Goal: Communication & Community: Participate in discussion

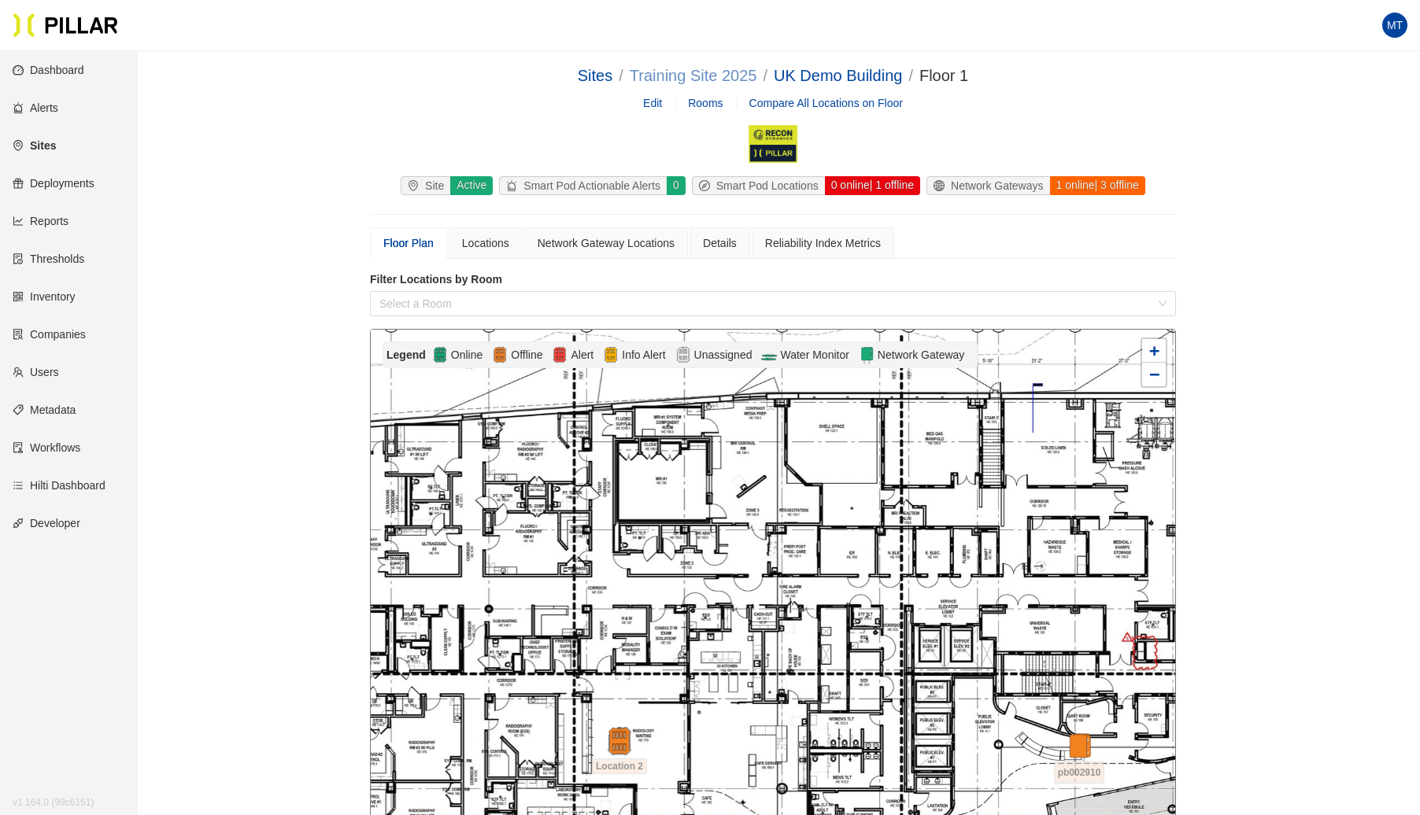
click at [705, 77] on link "Training Site 2025" at bounding box center [694, 75] width 128 height 17
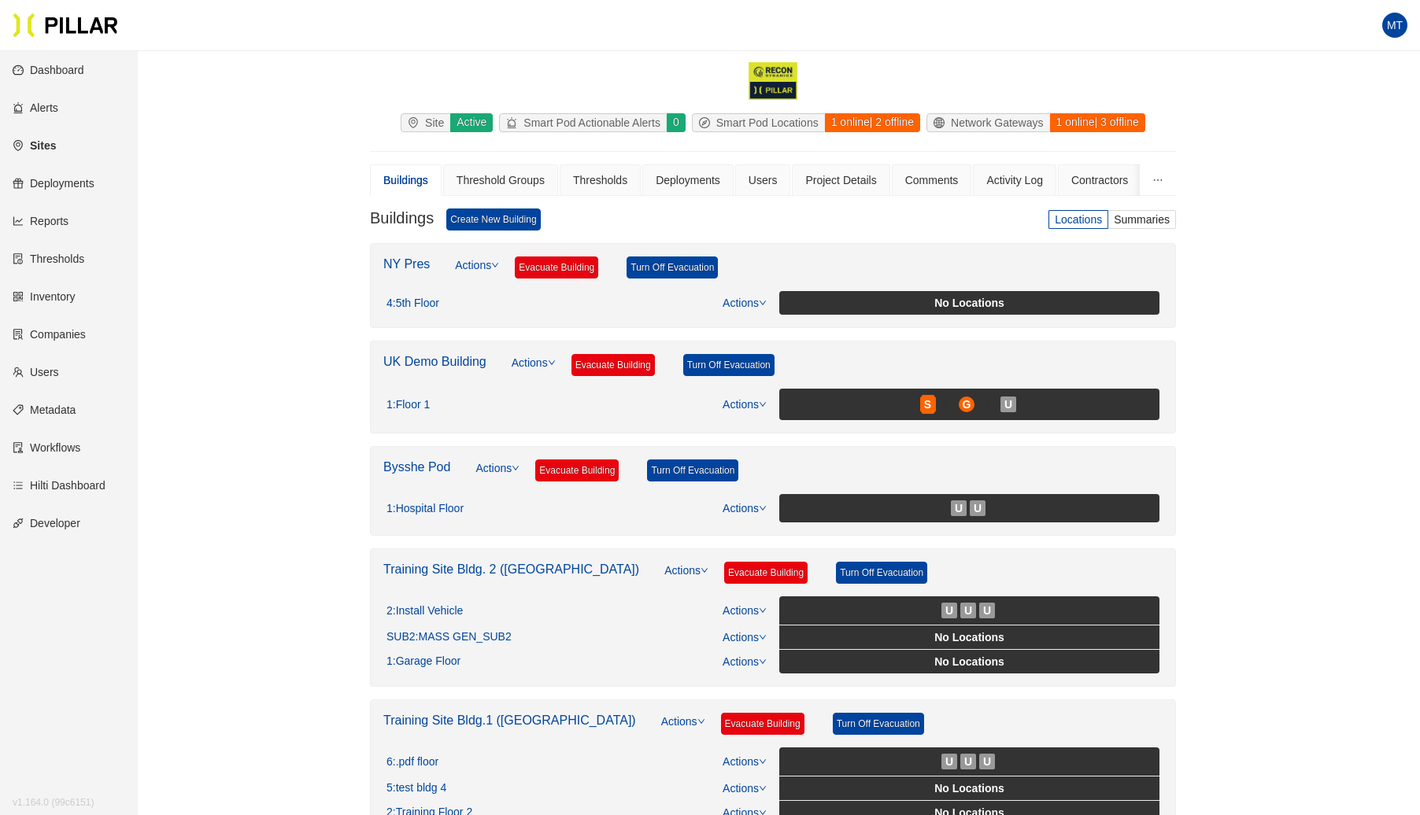
scroll to position [337, 0]
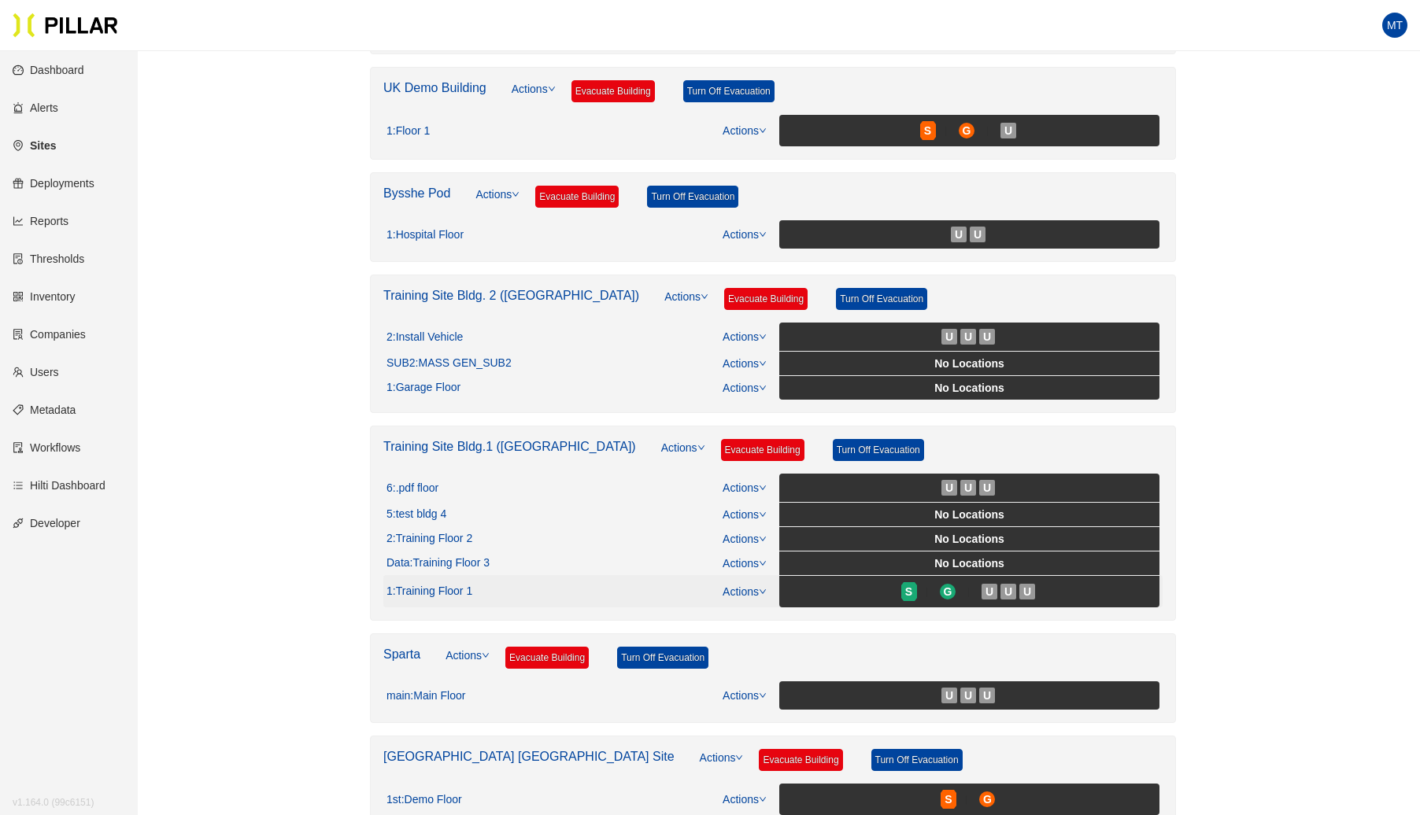
click at [749, 586] on link "Actions" at bounding box center [745, 592] width 44 height 13
click at [748, 607] on link "View/Edit Floor Plan" at bounding box center [778, 607] width 99 height 17
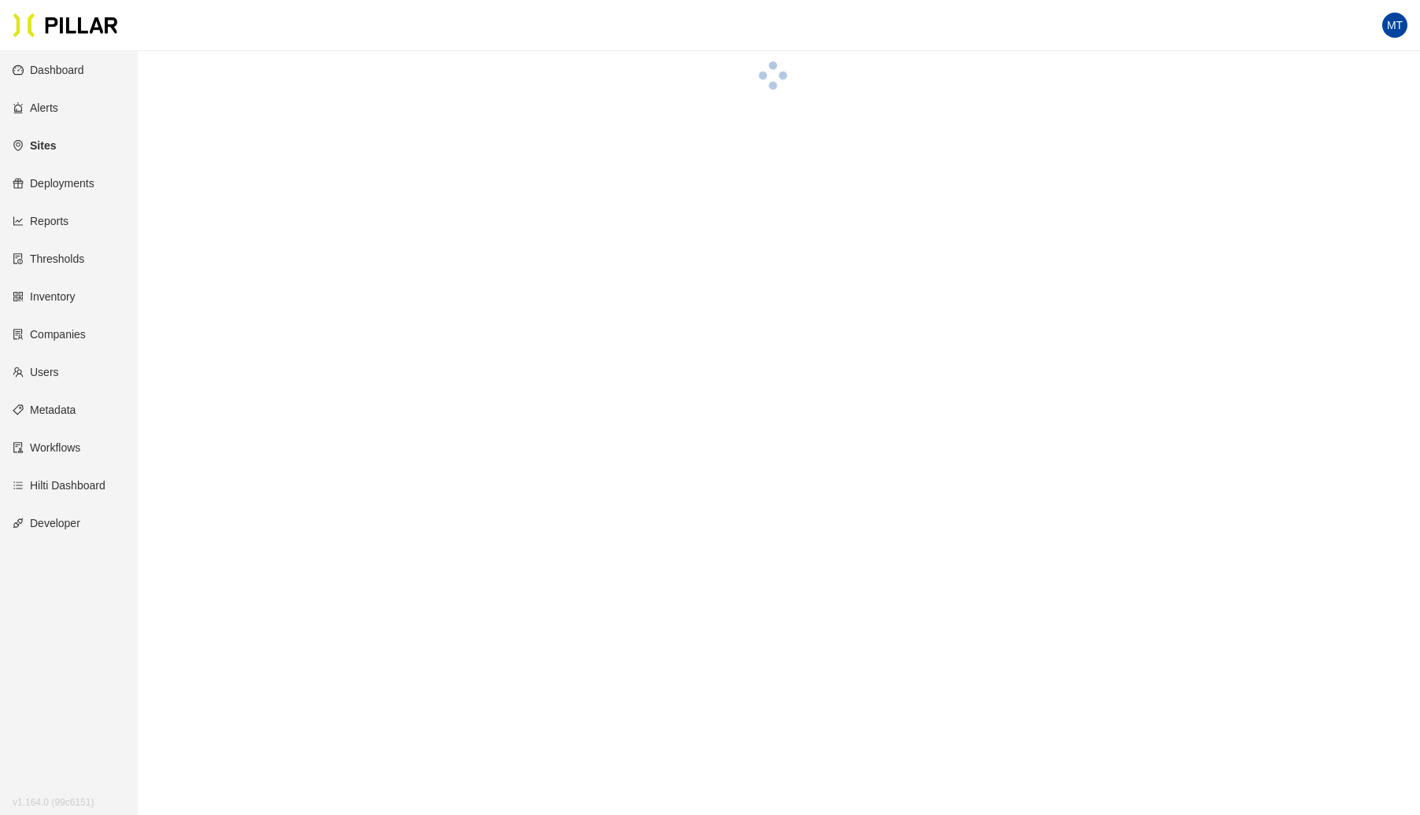
scroll to position [337, 0]
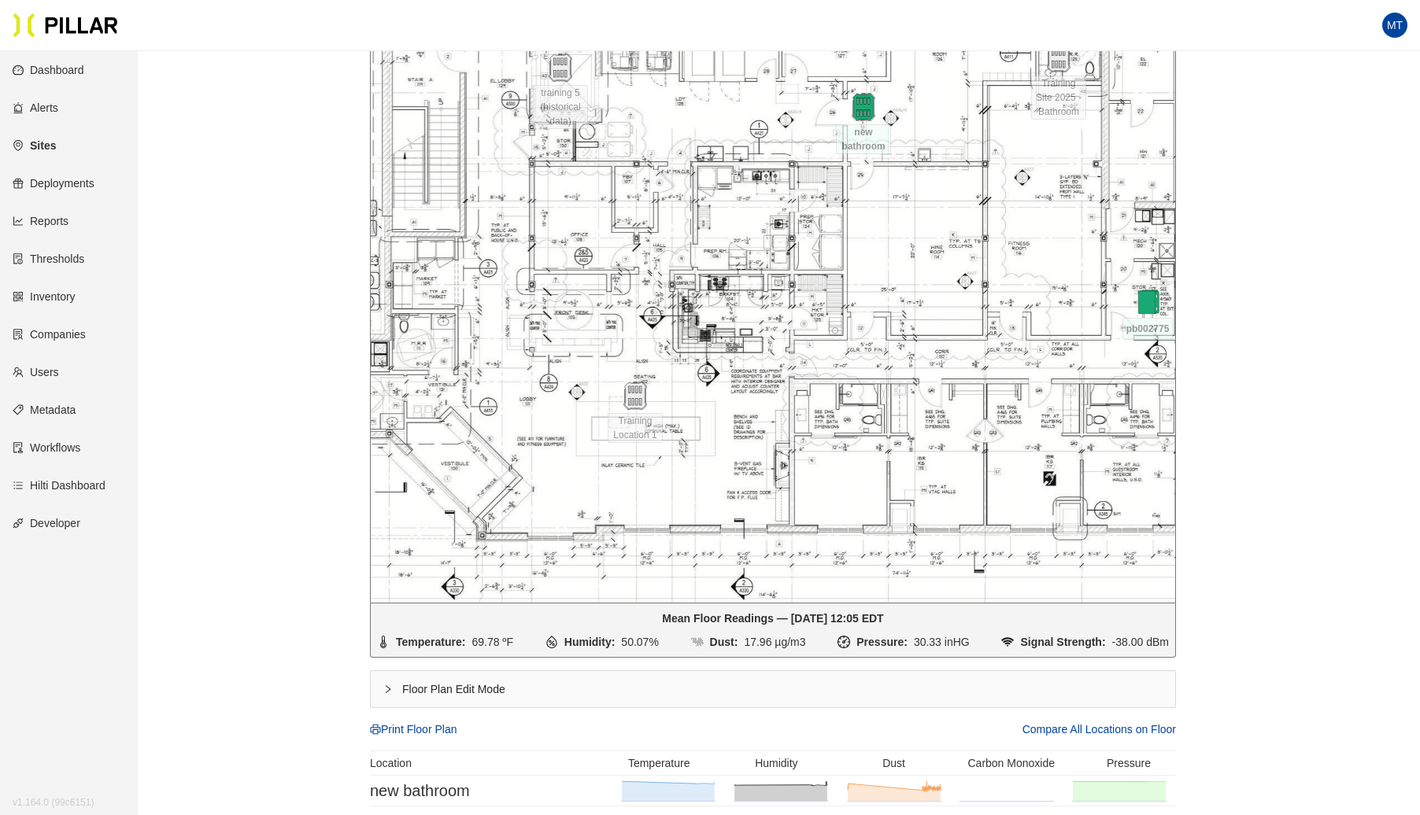
click at [384, 695] on div "Floor Plan Edit Mode" at bounding box center [773, 689] width 804 height 36
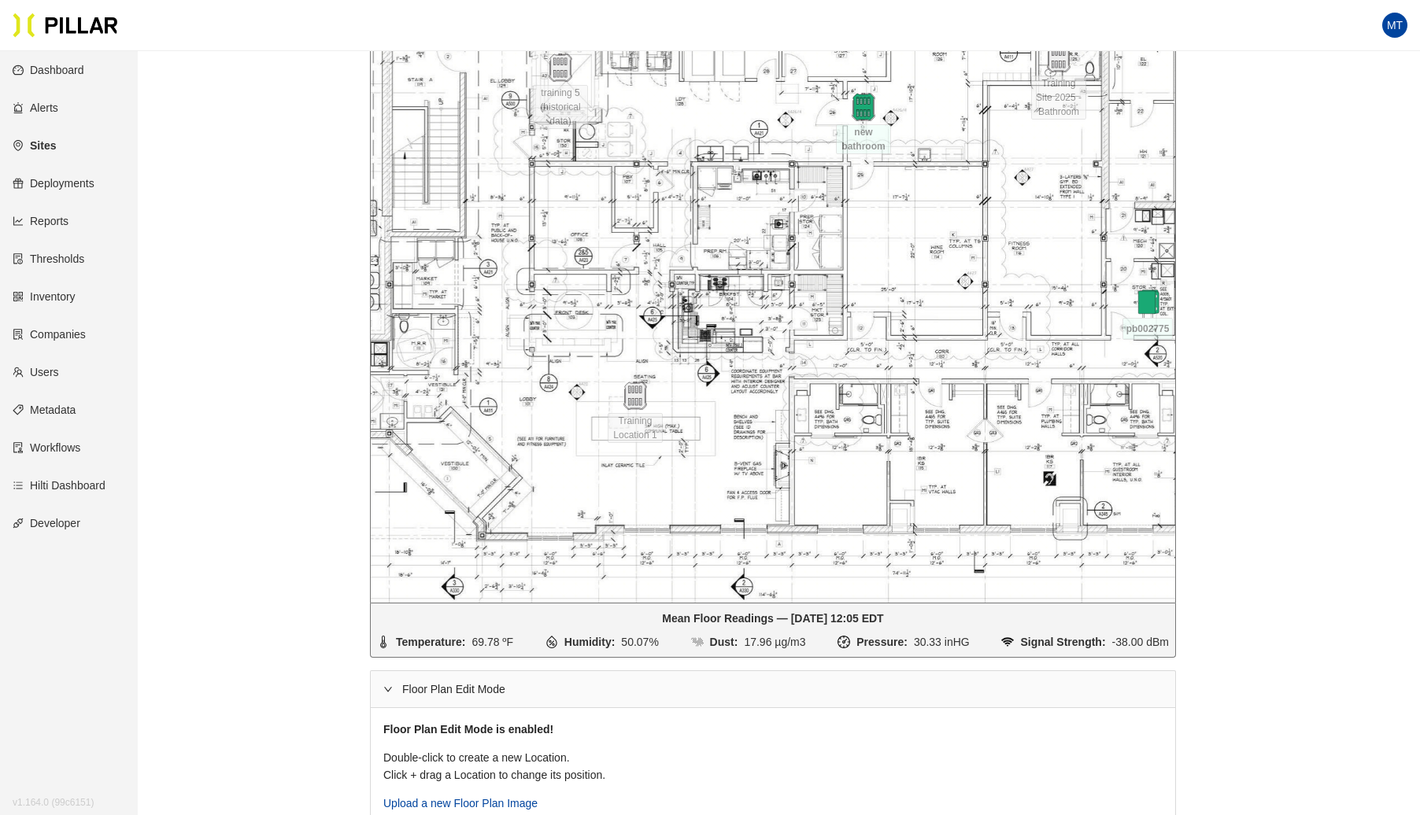
click at [822, 482] on div at bounding box center [773, 298] width 804 height 610
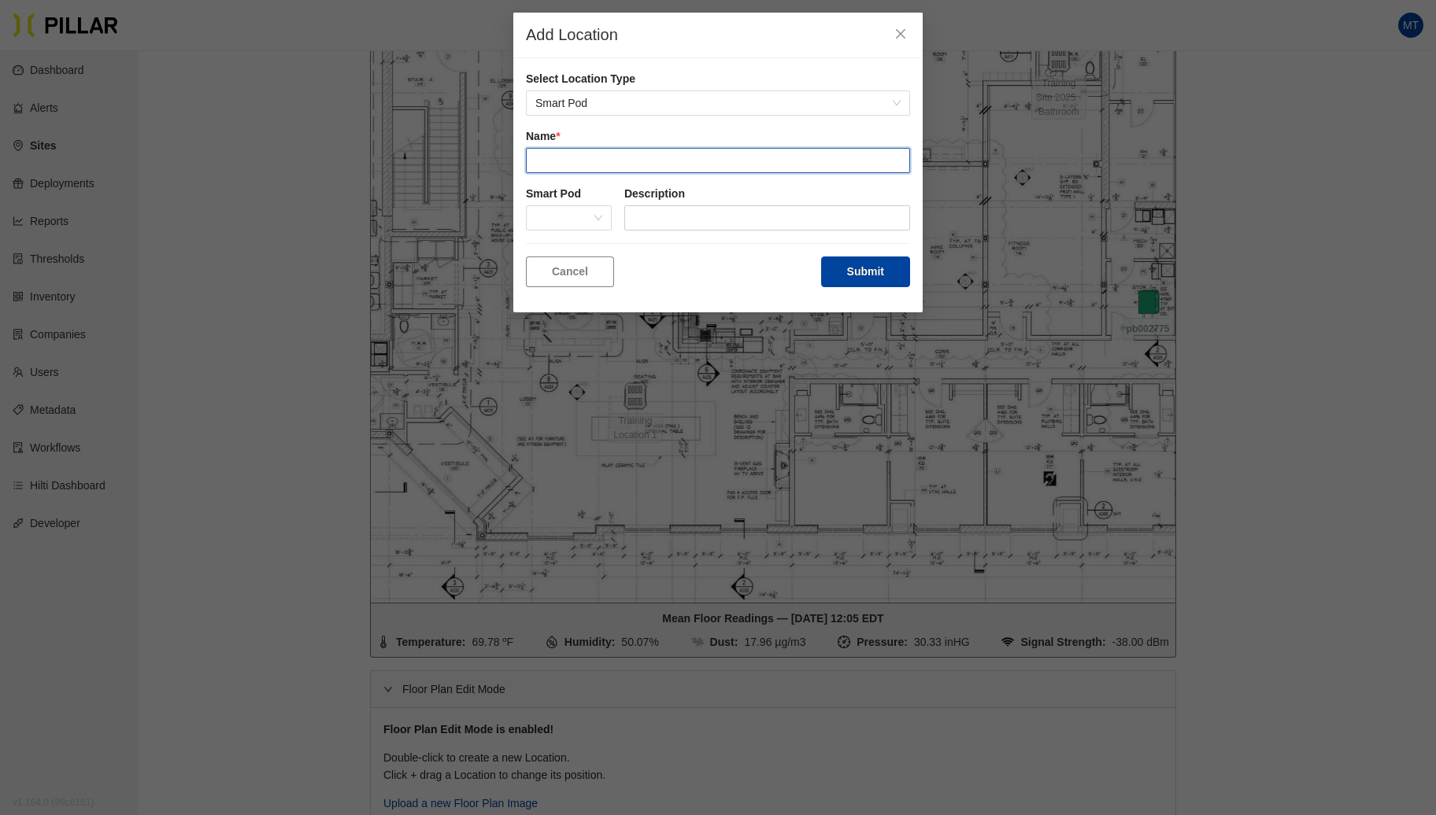
click at [609, 151] on input "text" at bounding box center [718, 160] width 384 height 25
type input "new location"
click at [867, 262] on button "Submit" at bounding box center [865, 272] width 89 height 31
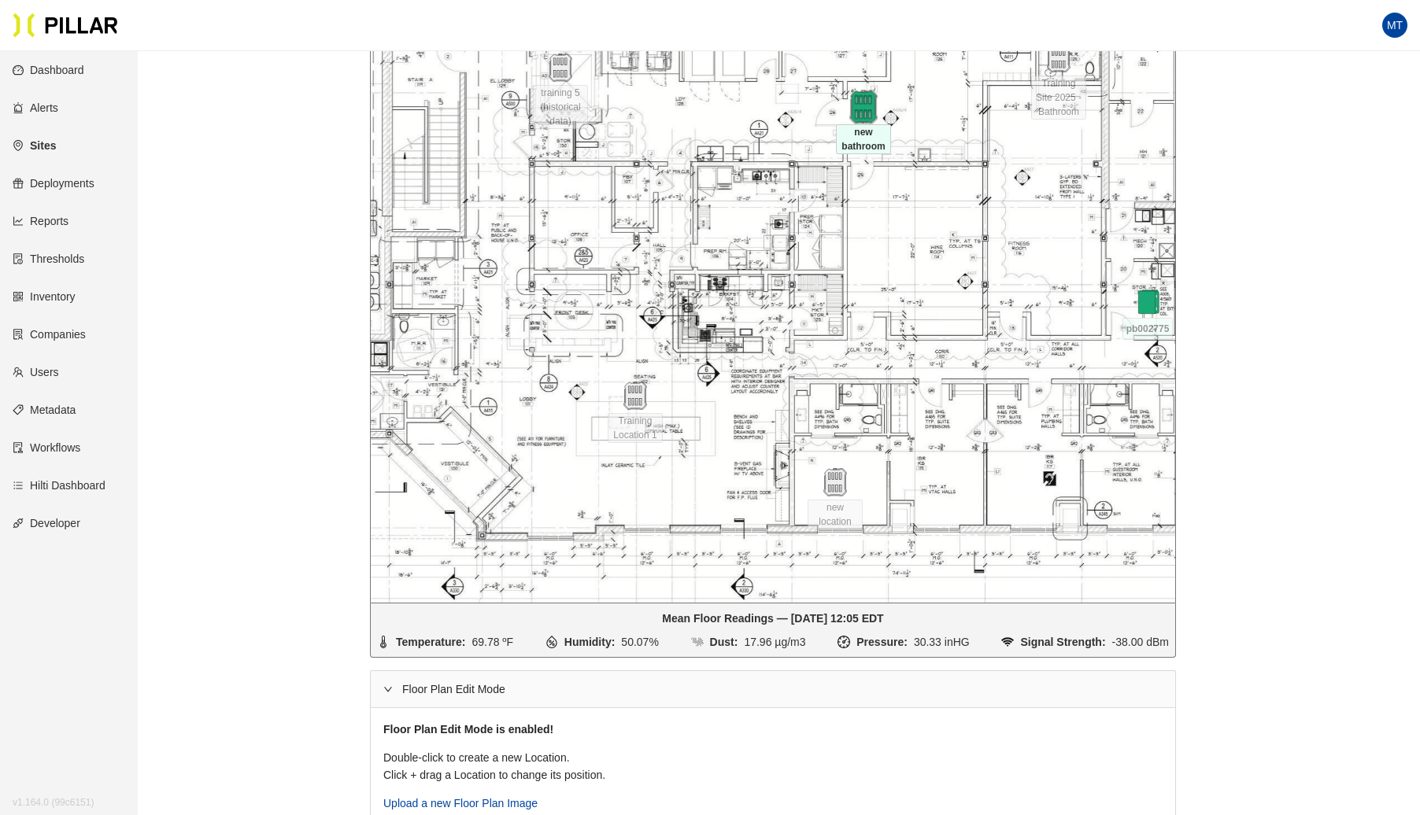
click at [867, 112] on img at bounding box center [863, 108] width 34 height 34
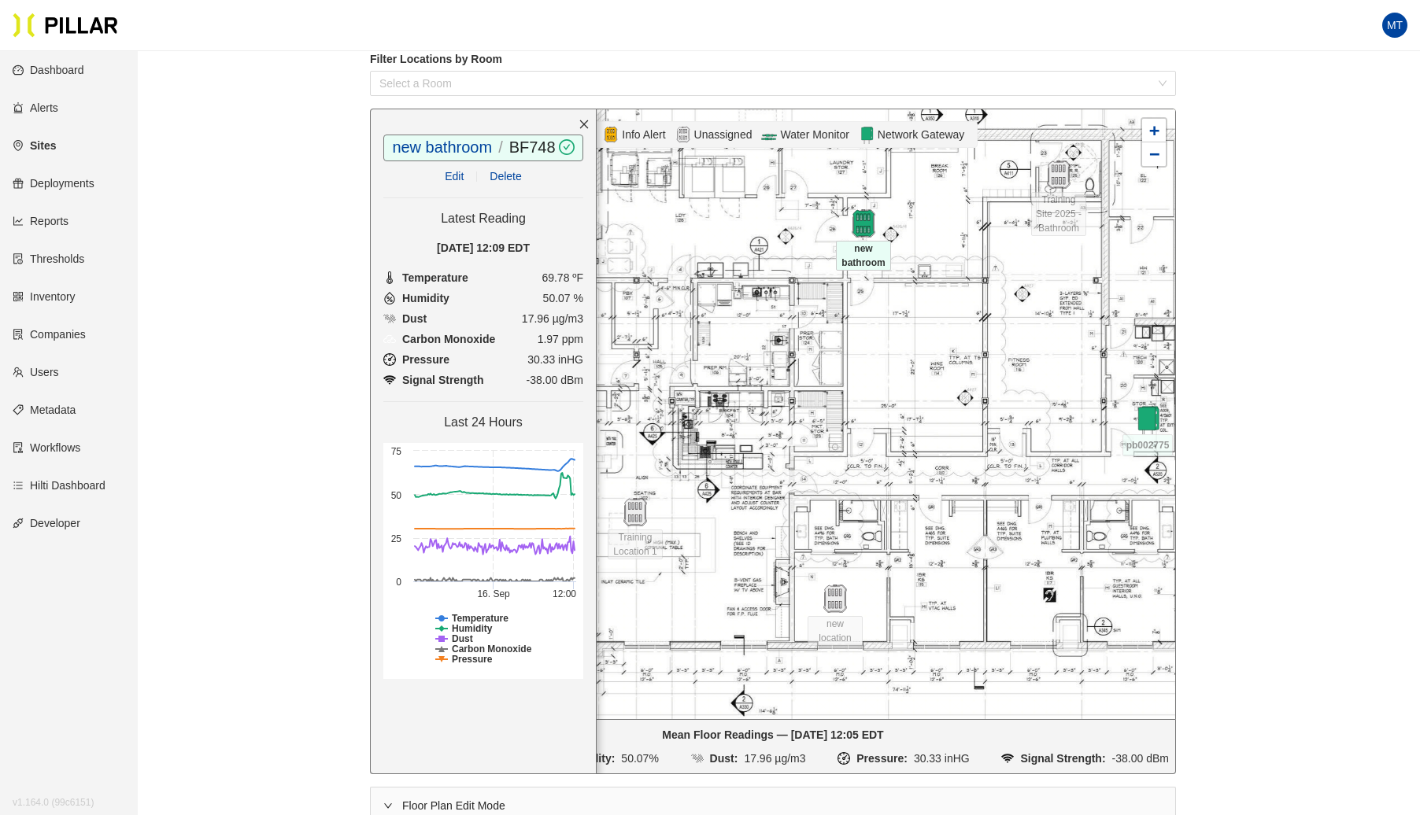
scroll to position [224, 0]
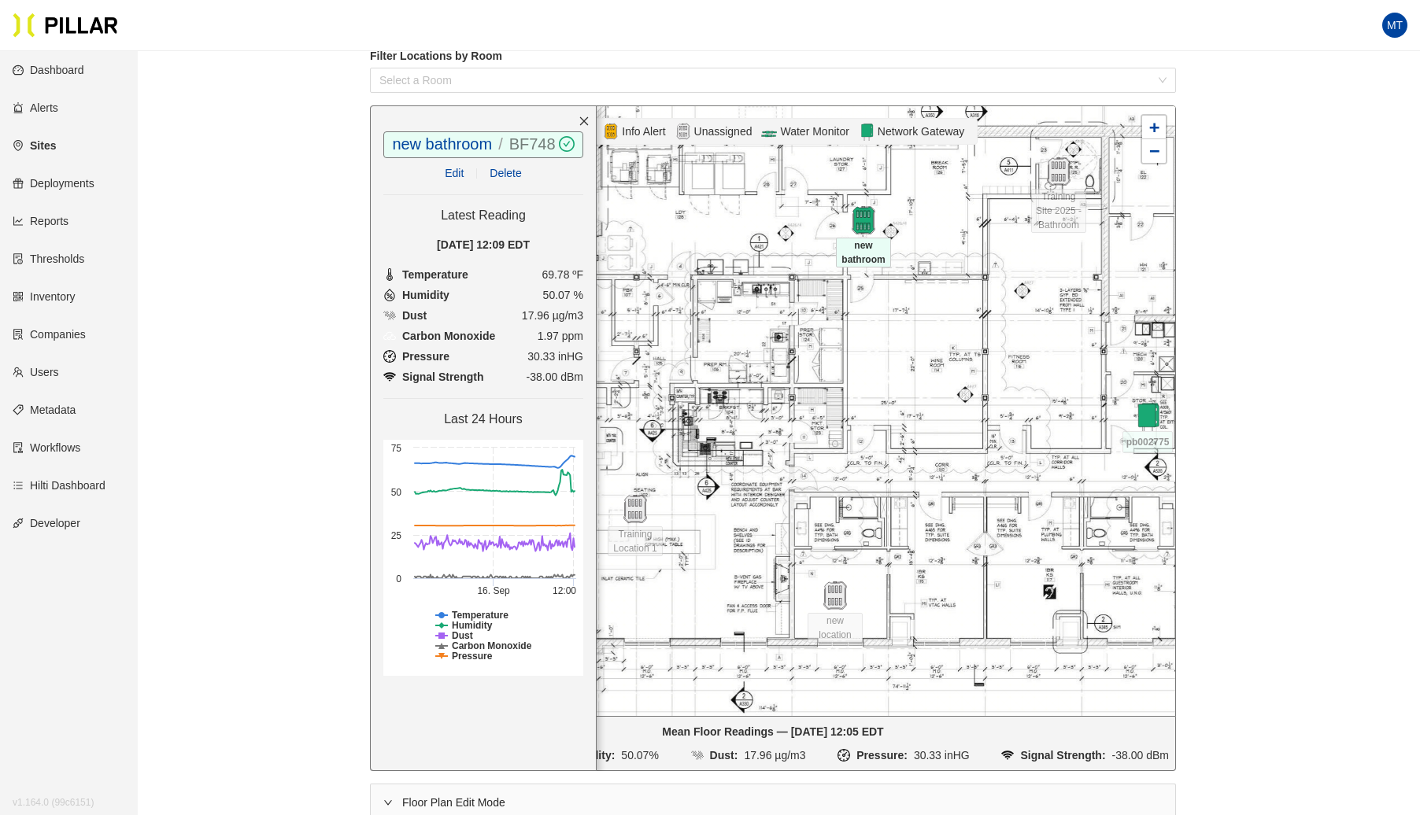
click at [532, 135] on link "BF748" at bounding box center [532, 143] width 46 height 17
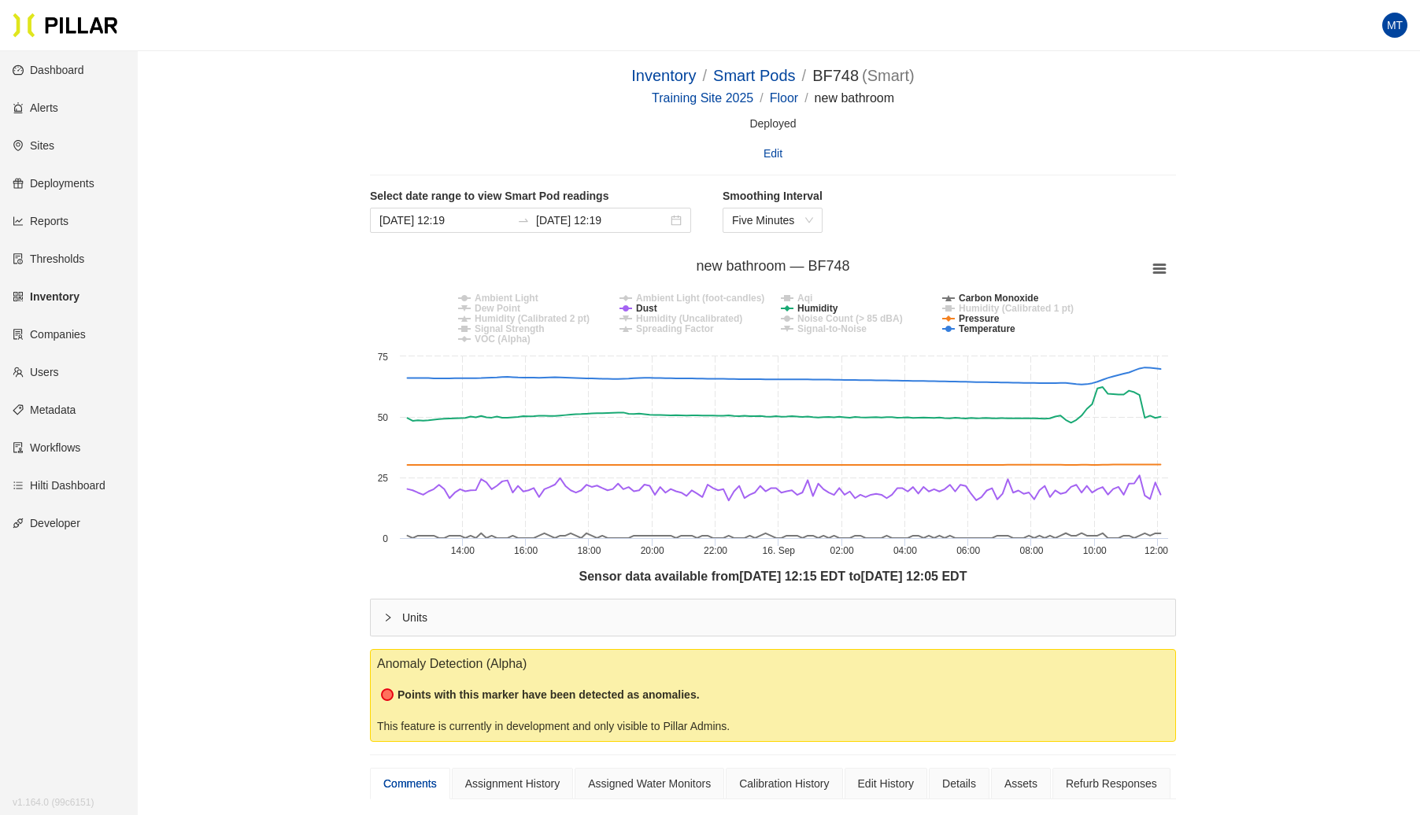
scroll to position [51, 0]
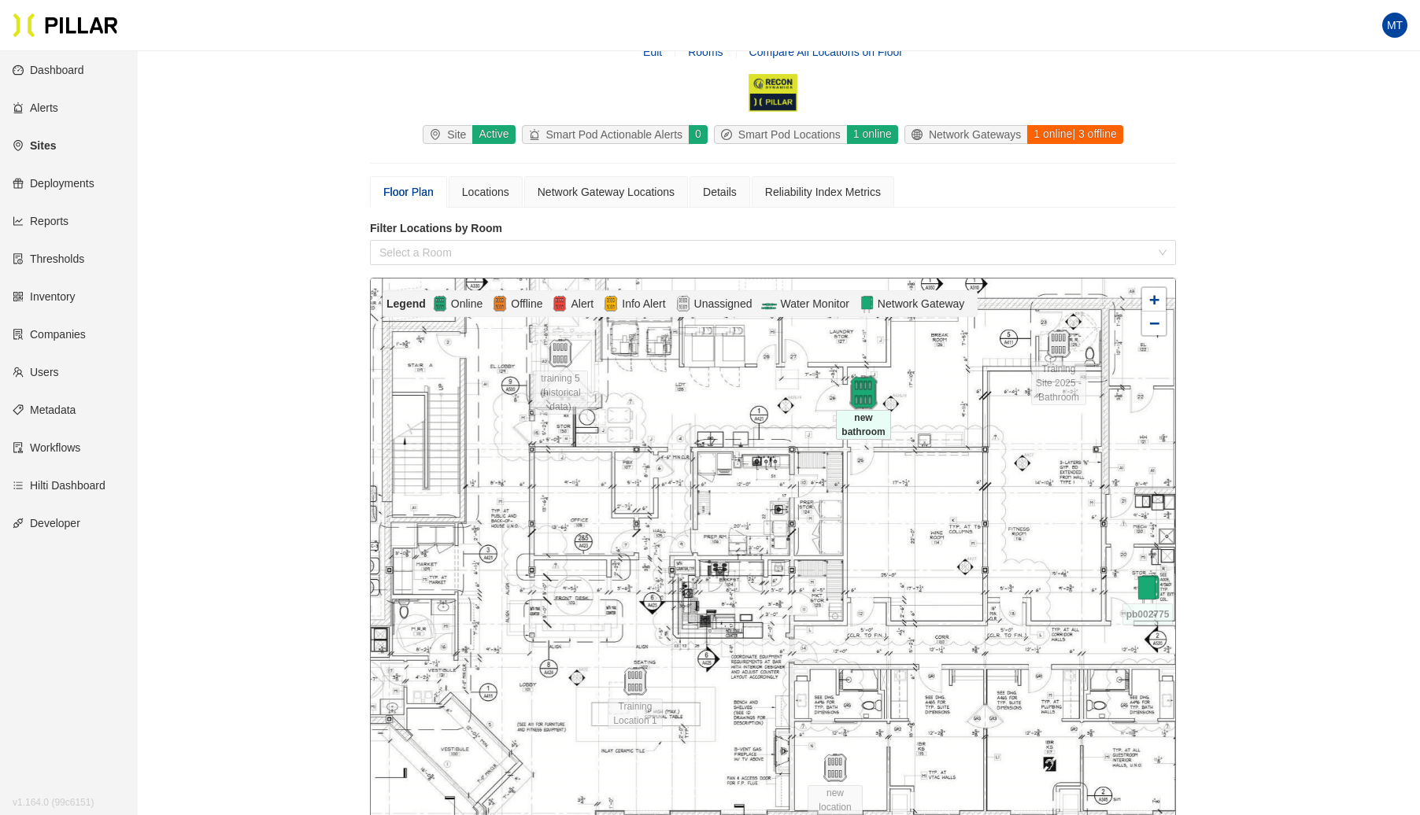
click at [857, 398] on img at bounding box center [863, 393] width 34 height 34
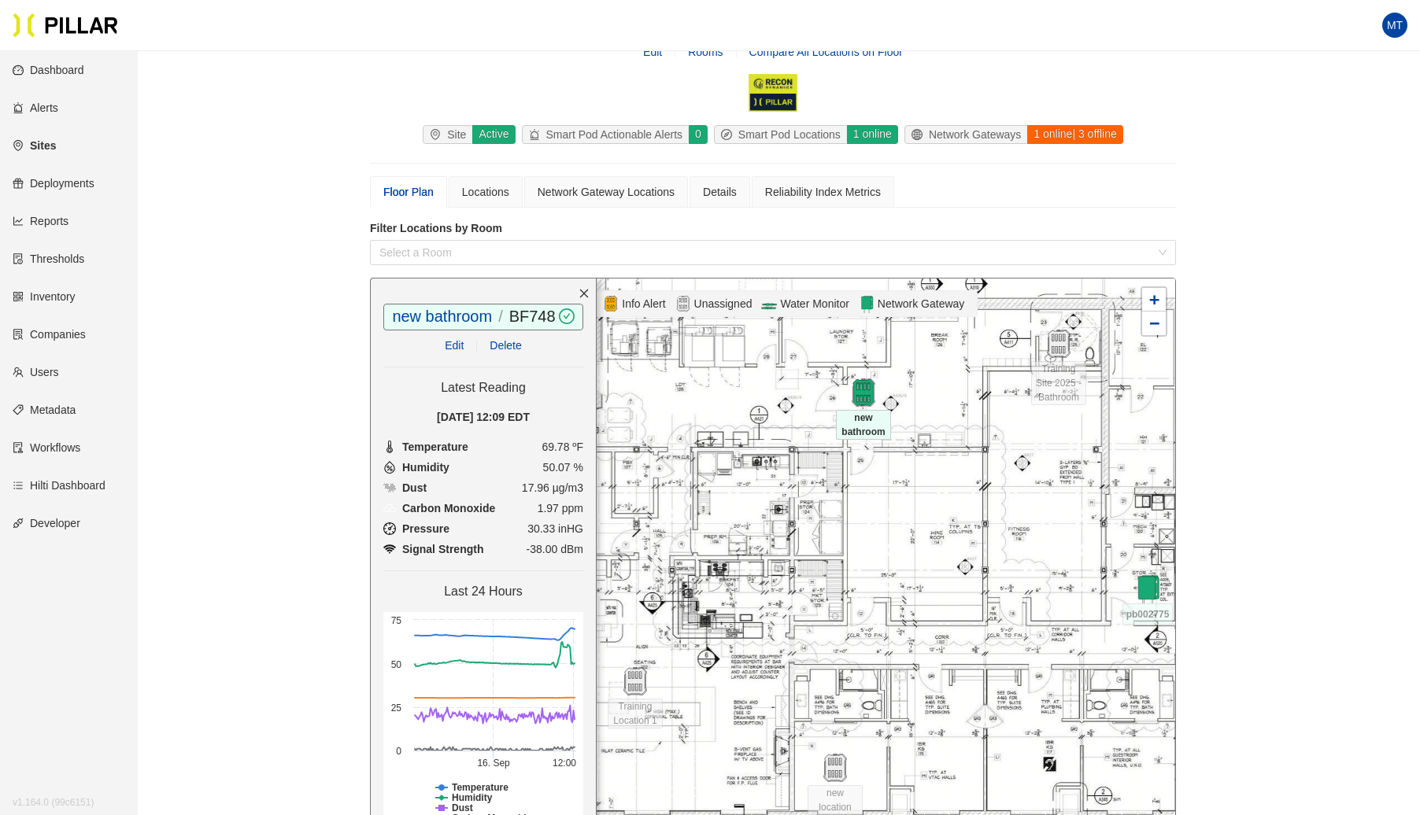
click at [456, 347] on link "Edit" at bounding box center [454, 345] width 19 height 13
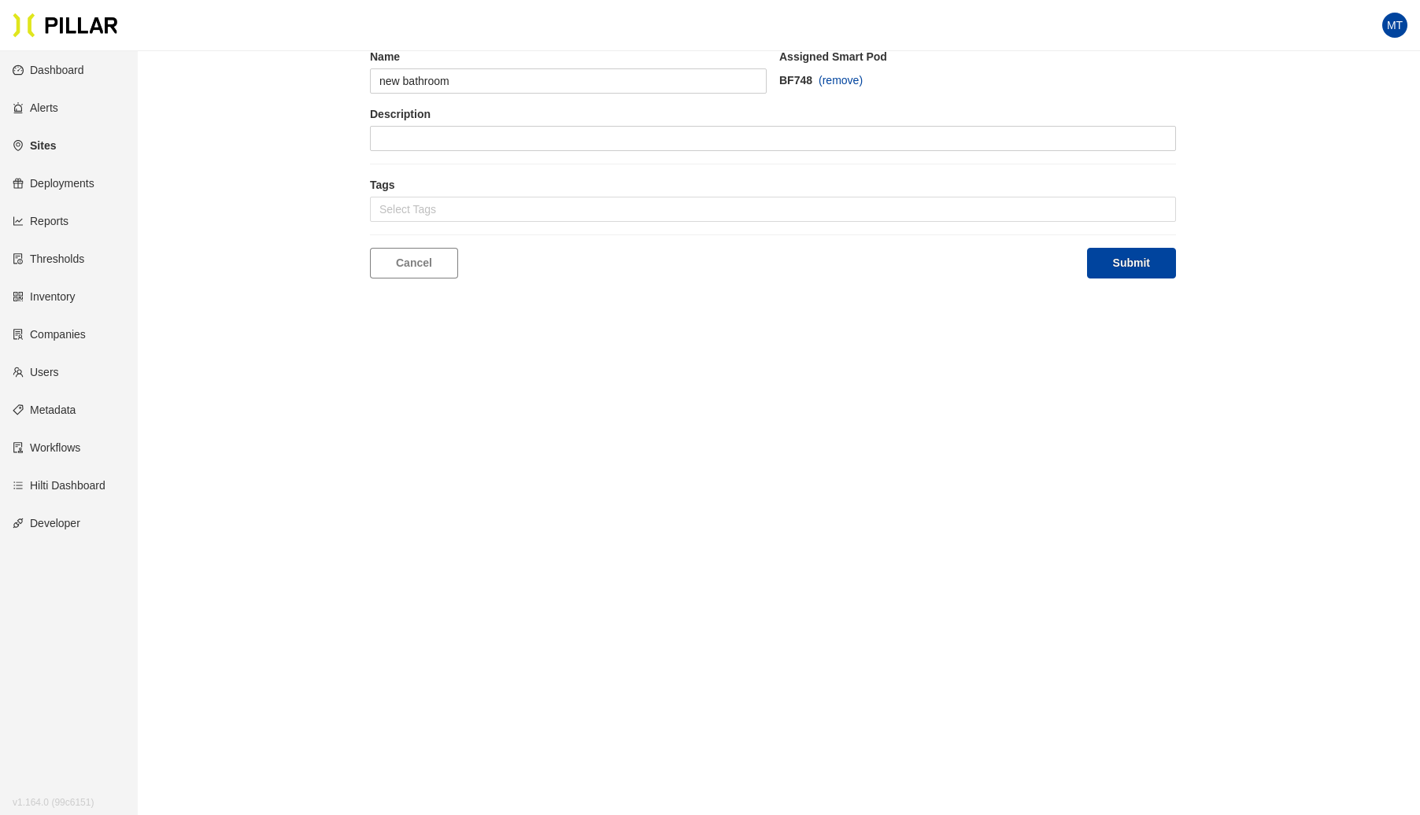
click at [847, 79] on span "(remove)" at bounding box center [841, 80] width 44 height 17
click at [557, 78] on input "new bathroom" at bounding box center [568, 80] width 397 height 25
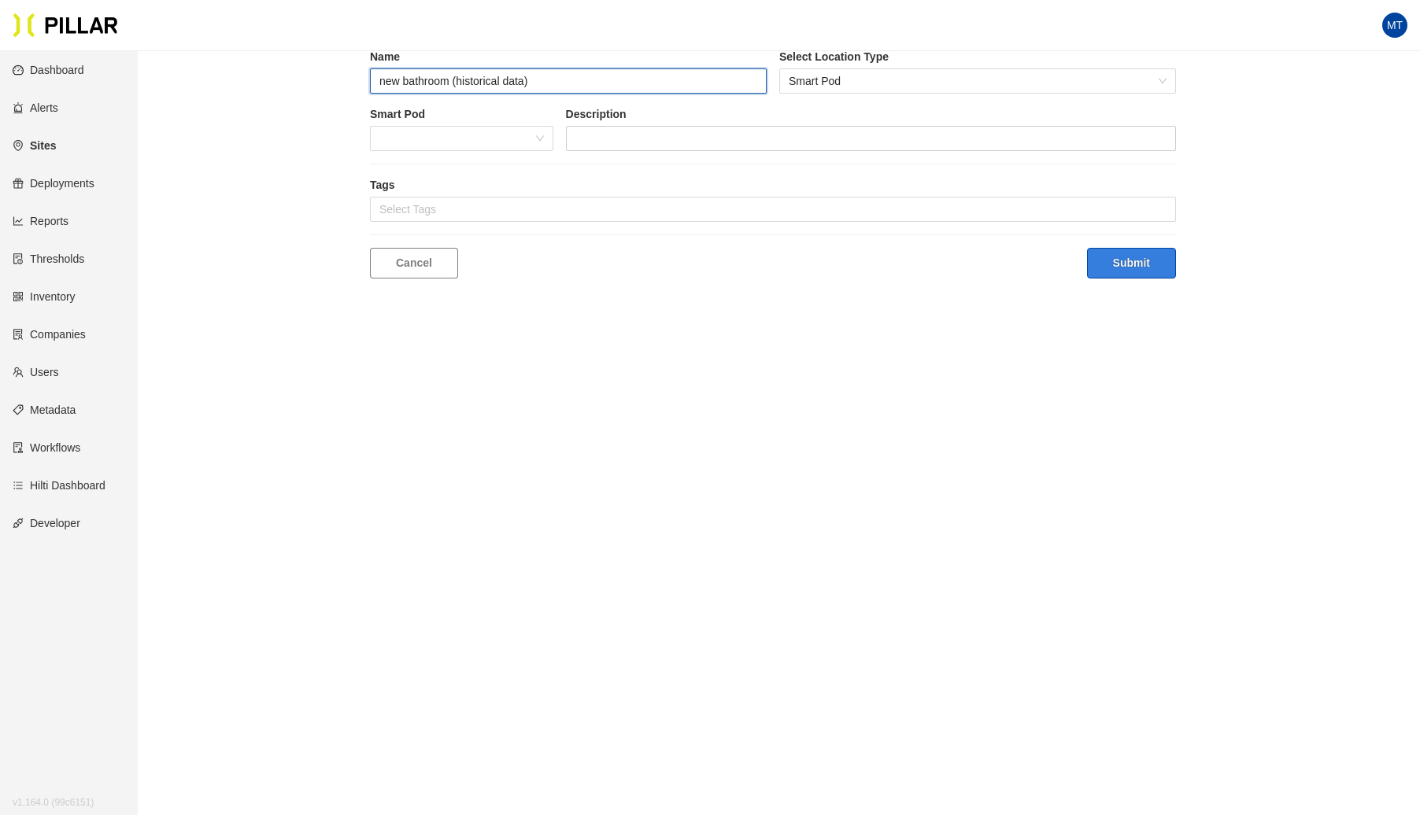
type input "new bathroom (historical data)"
click at [1135, 259] on button "Submit" at bounding box center [1131, 263] width 89 height 31
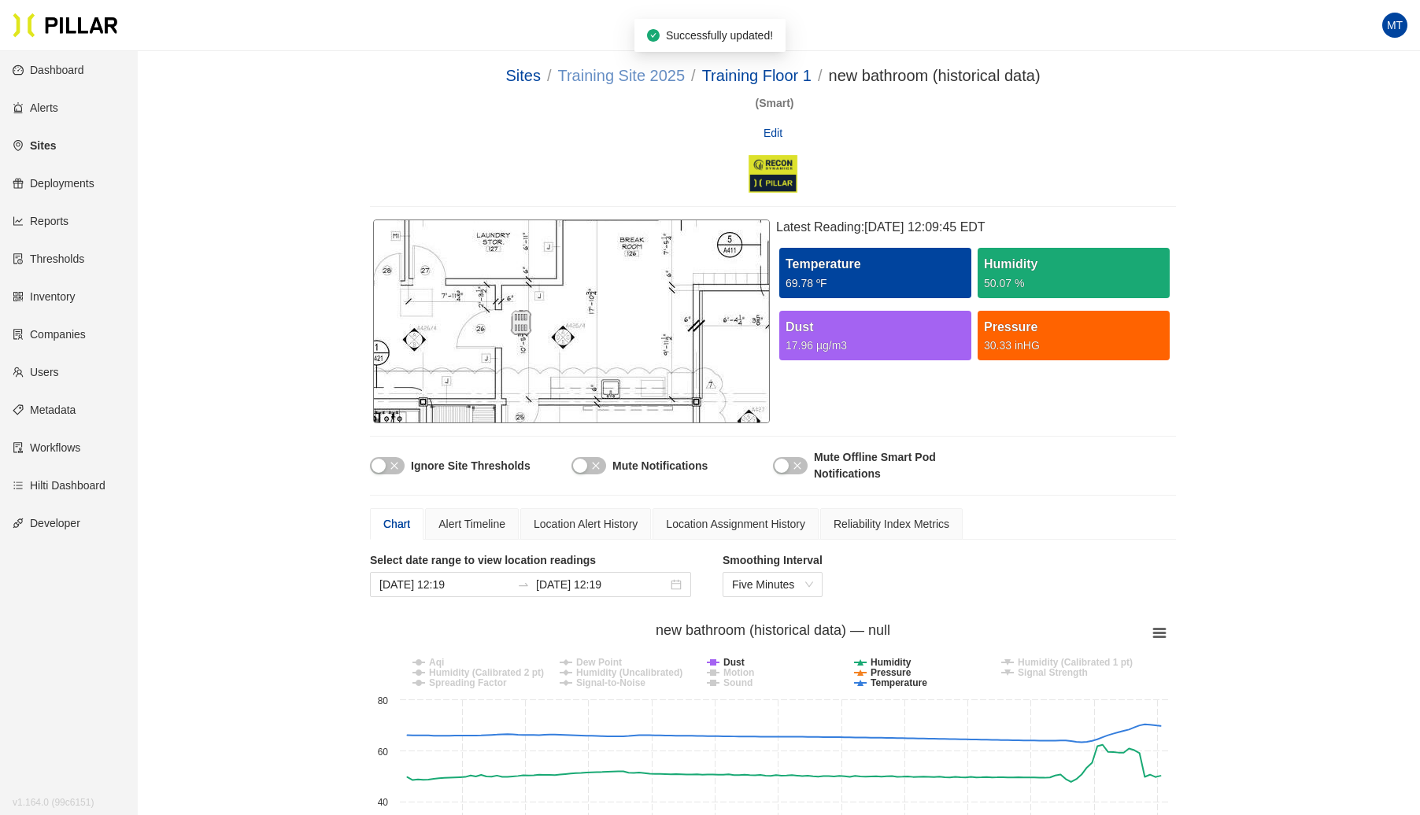
click at [623, 70] on link "Training Site 2025" at bounding box center [621, 75] width 128 height 17
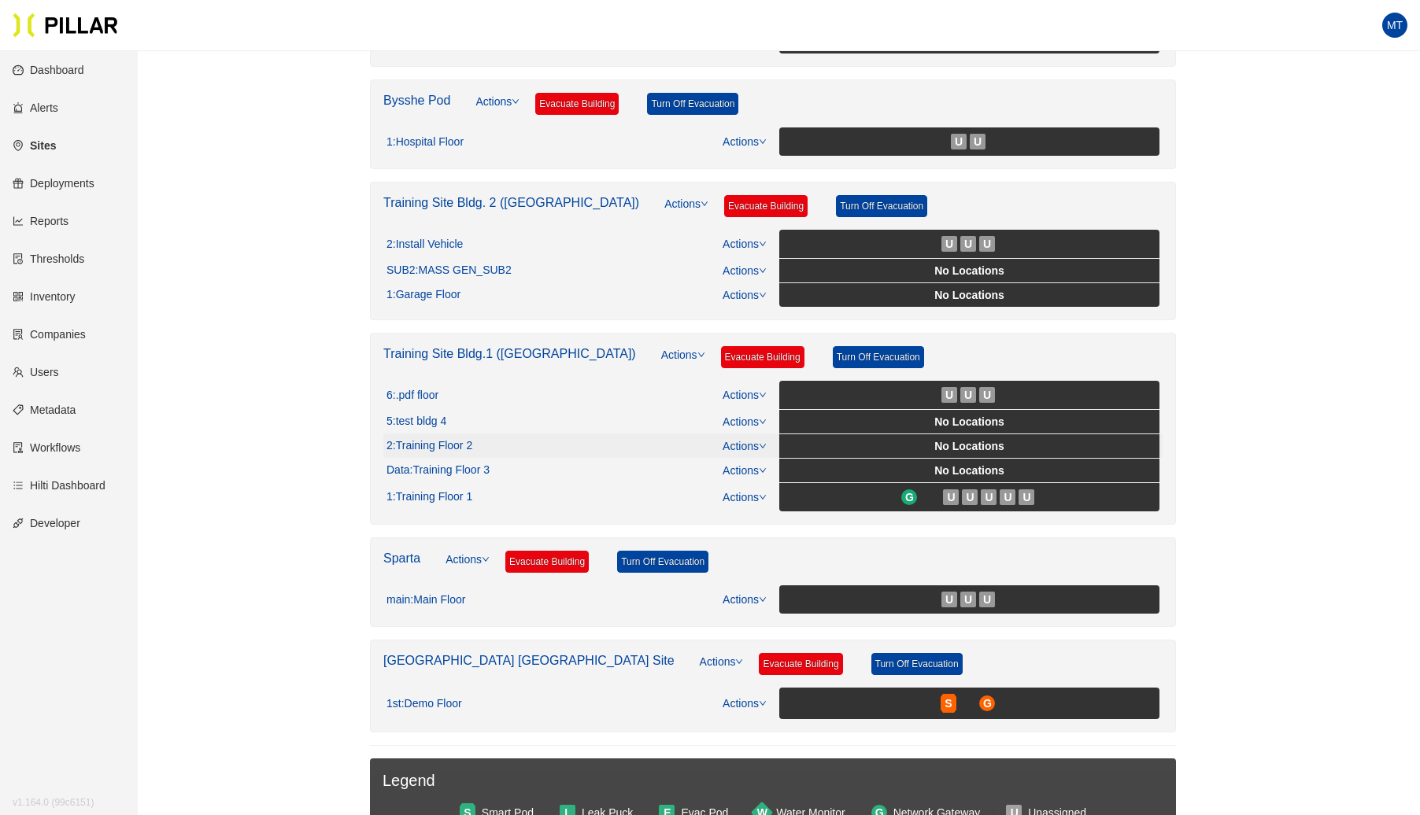
scroll to position [431, 0]
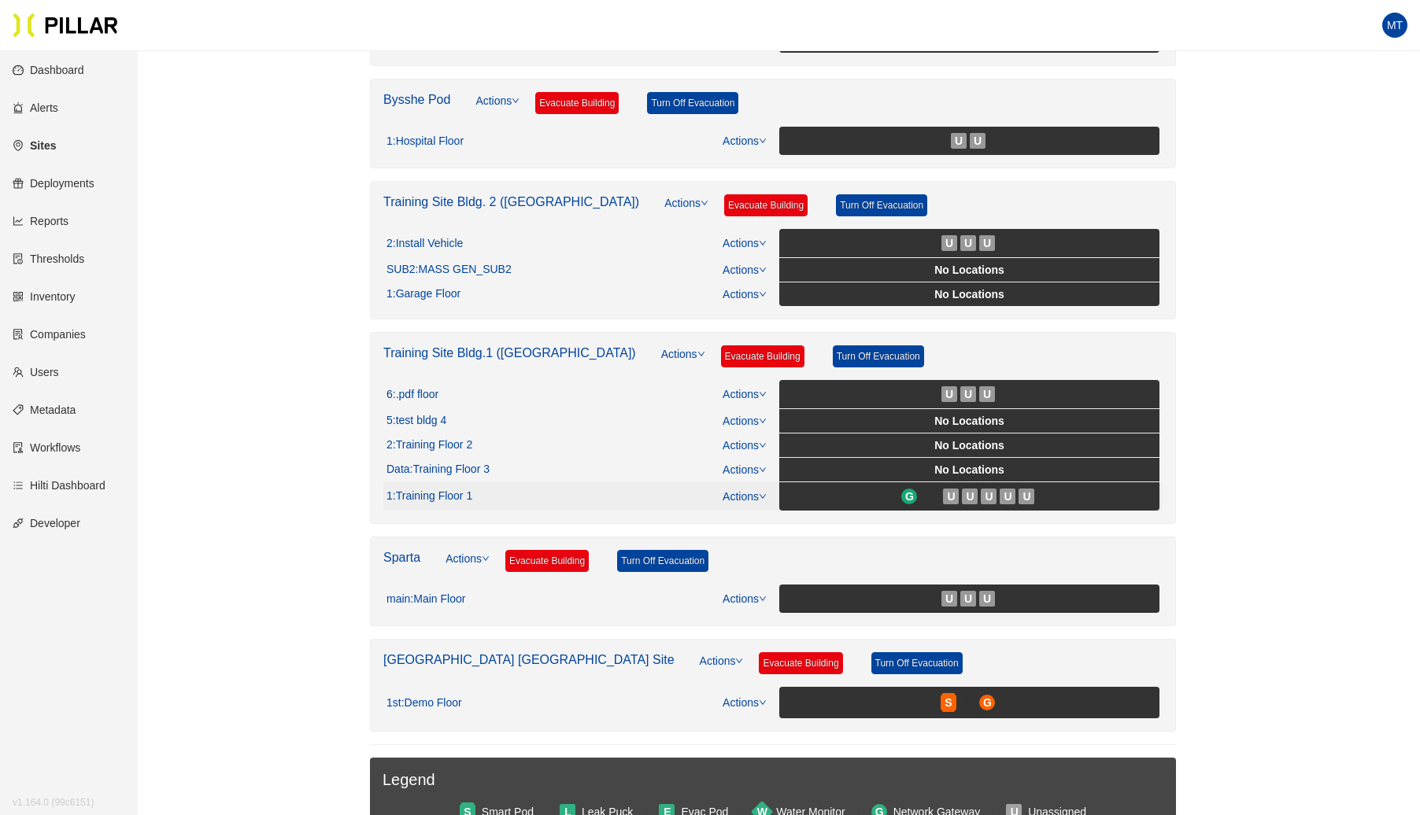
click at [765, 493] on icon "down" at bounding box center [763, 497] width 8 height 8
click at [762, 515] on link "View/Edit Floor Plan" at bounding box center [778, 513] width 99 height 17
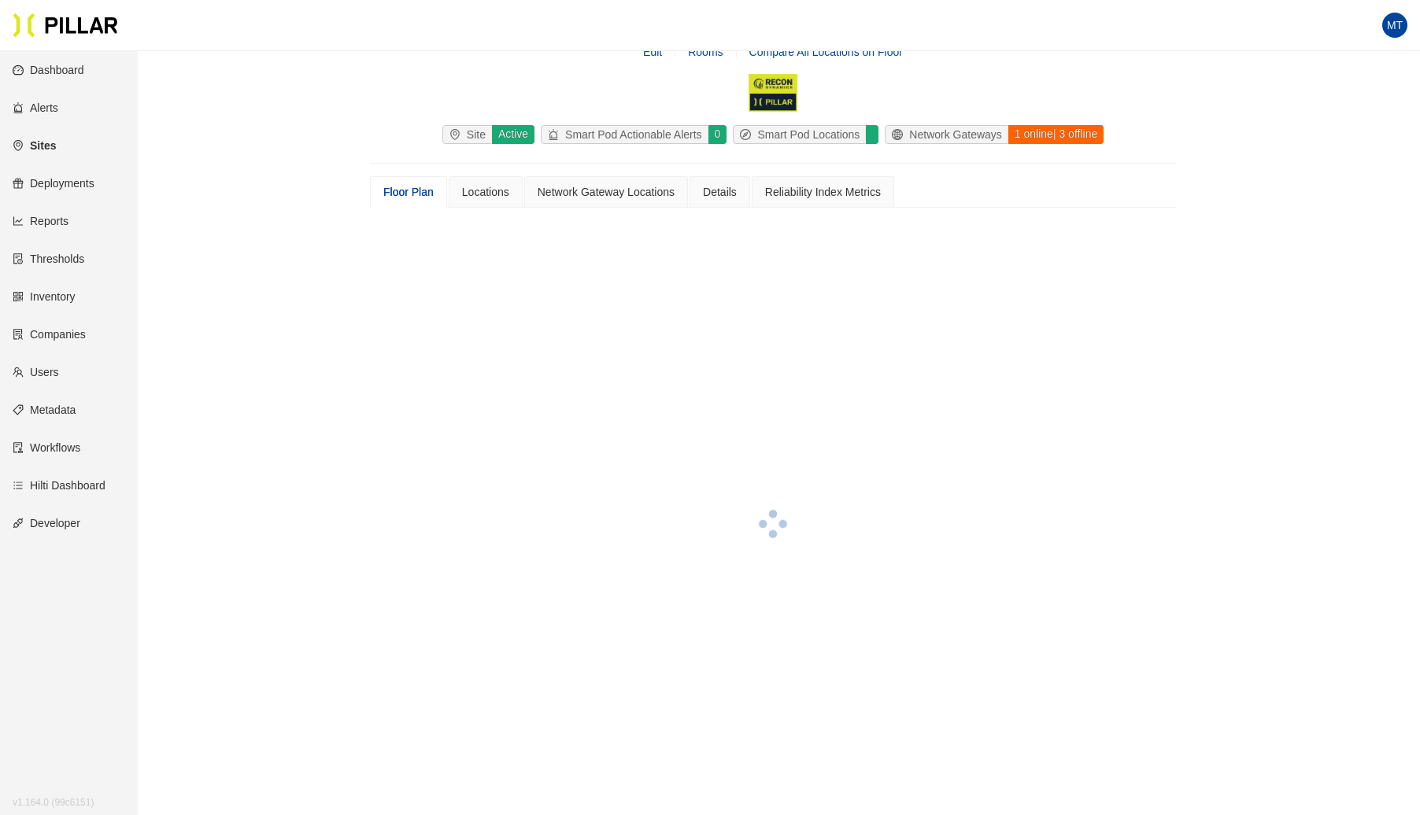
scroll to position [431, 0]
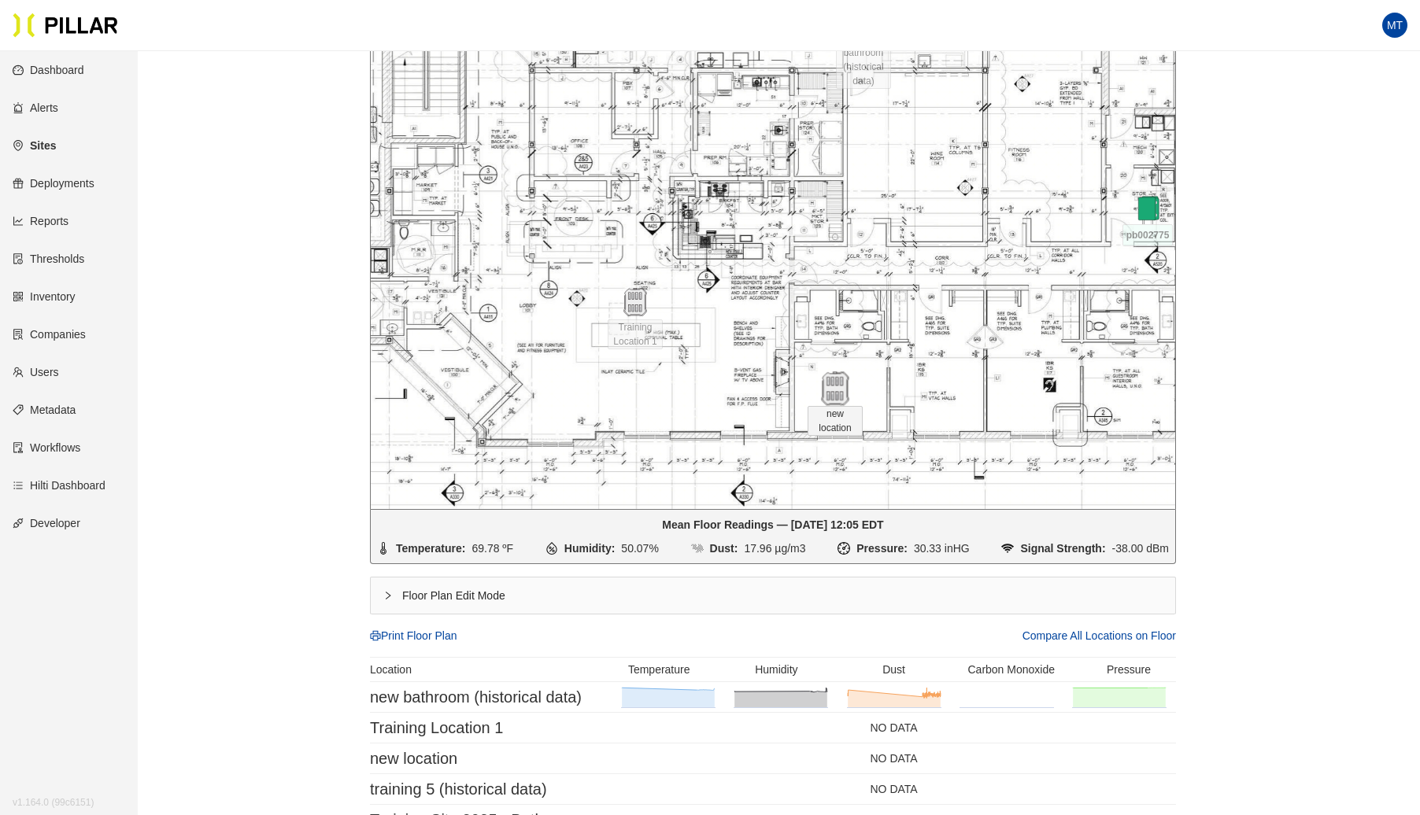
click at [836, 394] on img at bounding box center [835, 389] width 34 height 34
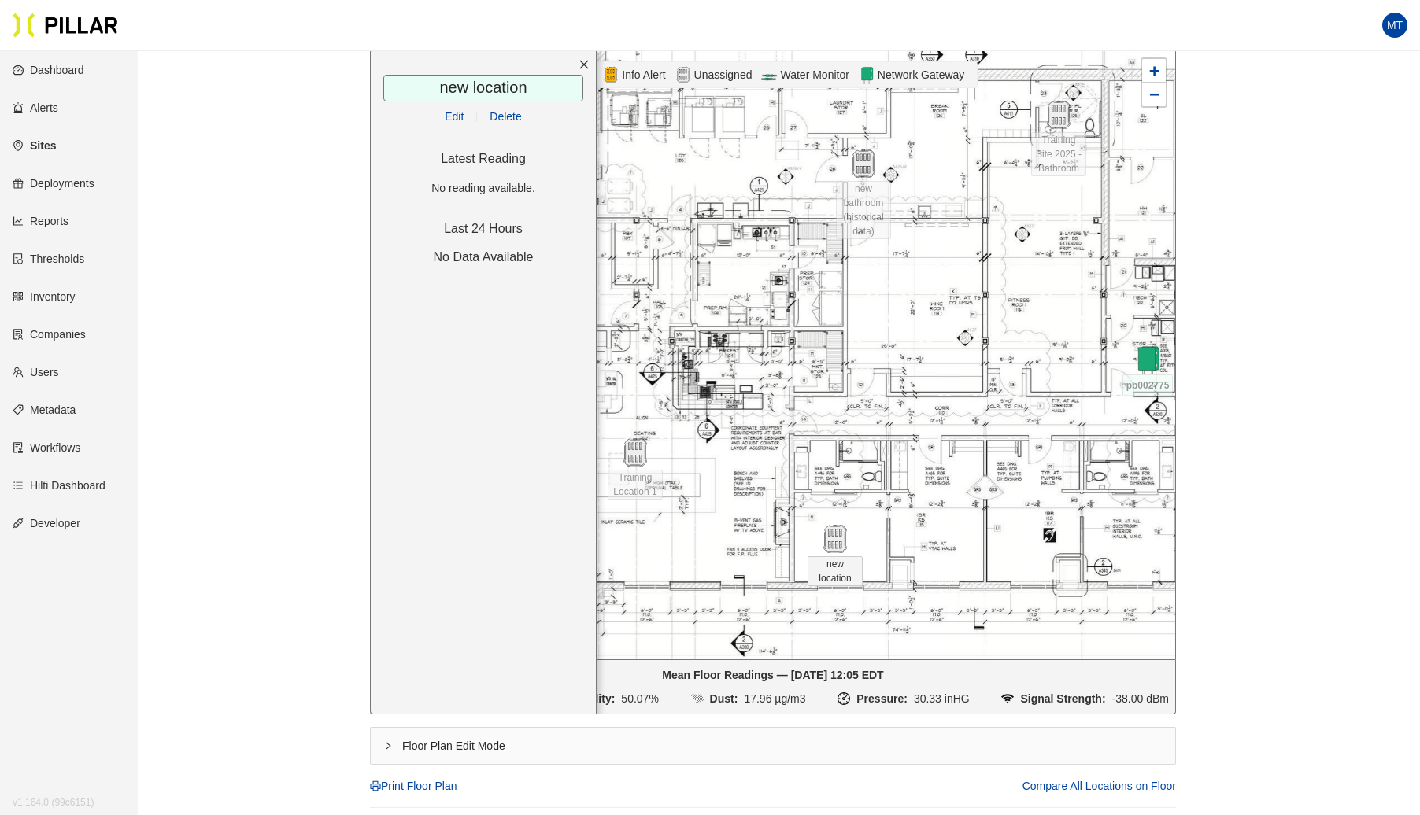
scroll to position [281, 0]
click at [447, 109] on link "Edit" at bounding box center [454, 115] width 19 height 13
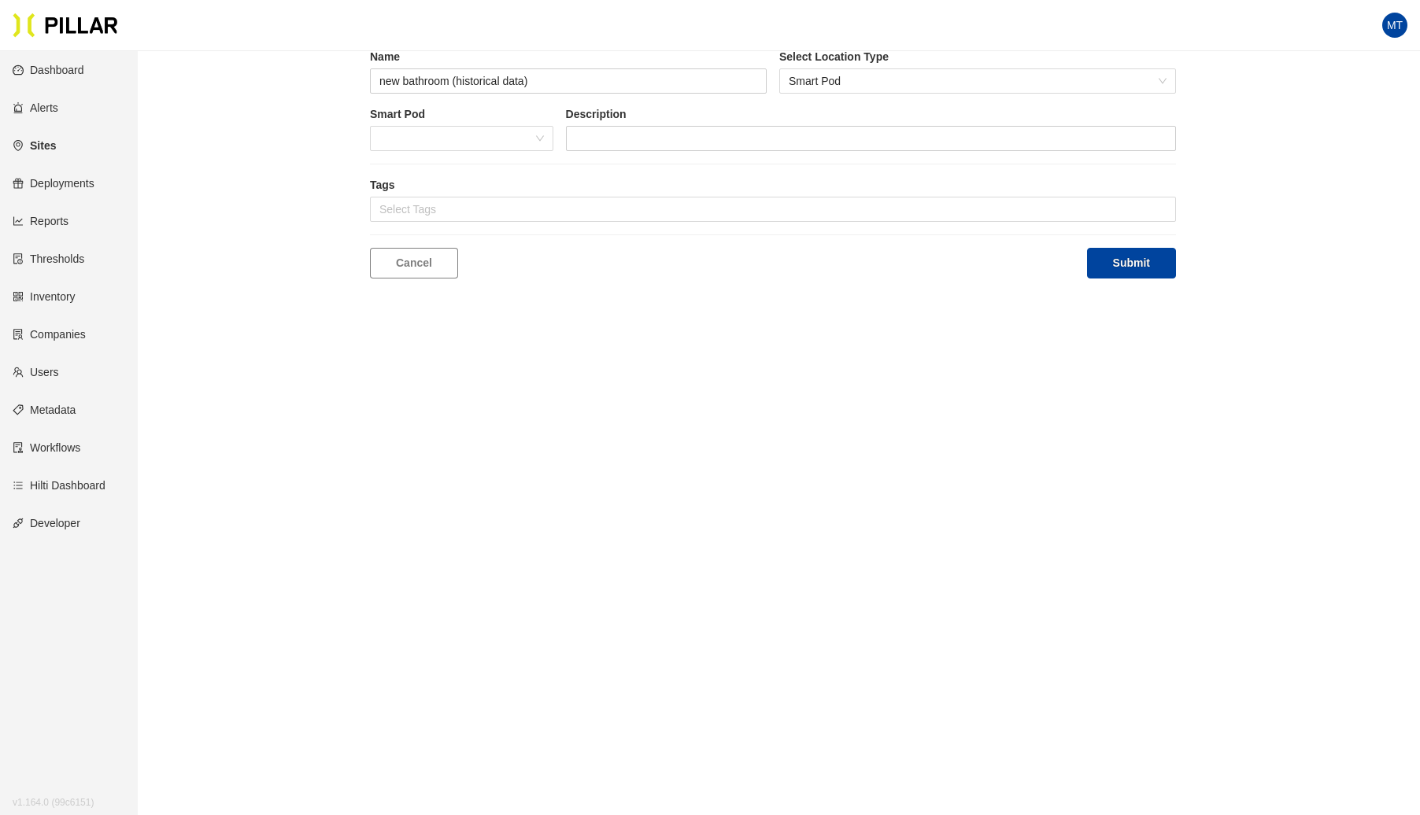
type input "new location"
click at [439, 134] on span at bounding box center [461, 139] width 165 height 24
click at [404, 165] on div "BF748" at bounding box center [461, 169] width 165 height 17
click at [1133, 276] on button "Submit" at bounding box center [1131, 263] width 89 height 31
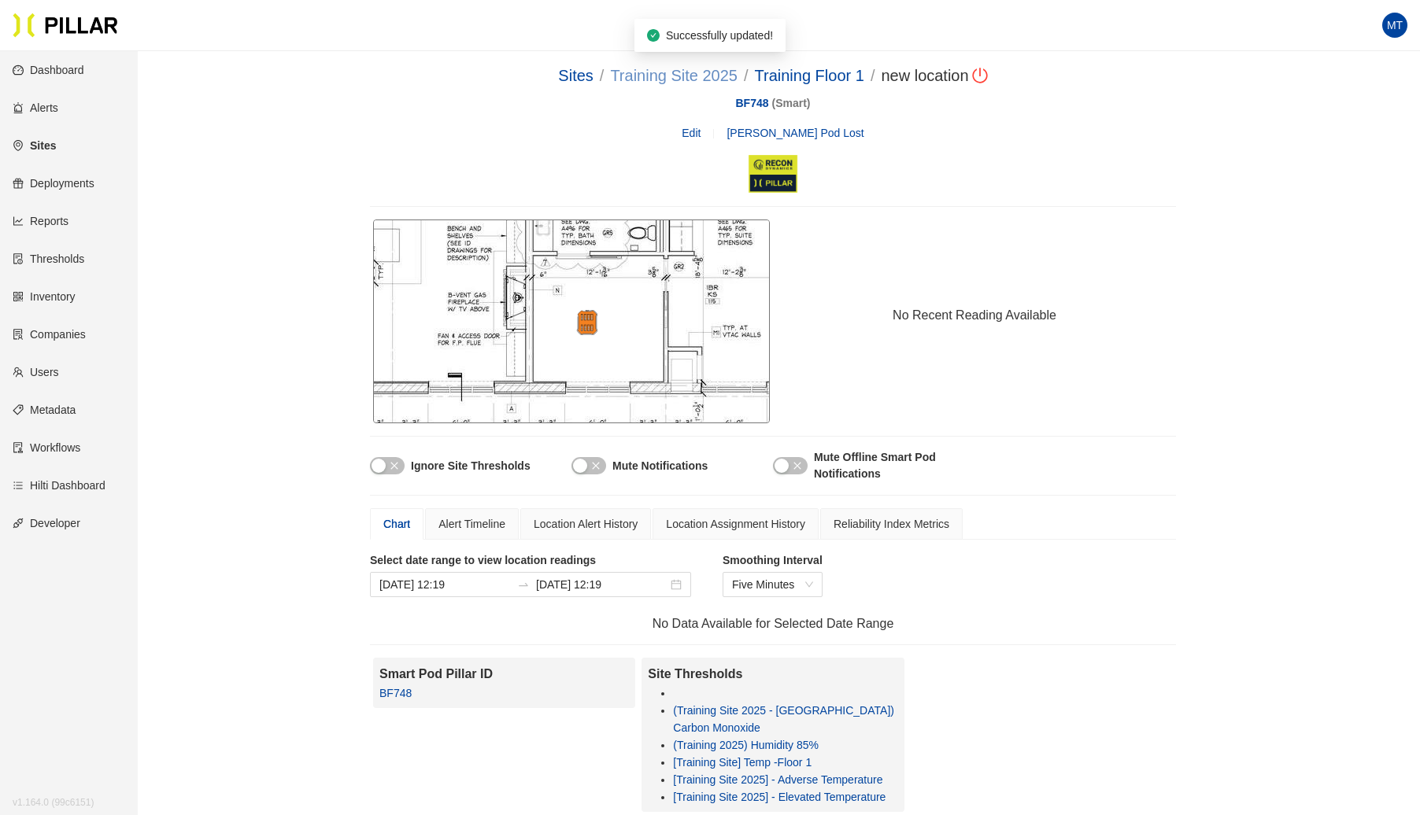
click at [660, 72] on link "Training Site 2025" at bounding box center [674, 75] width 128 height 17
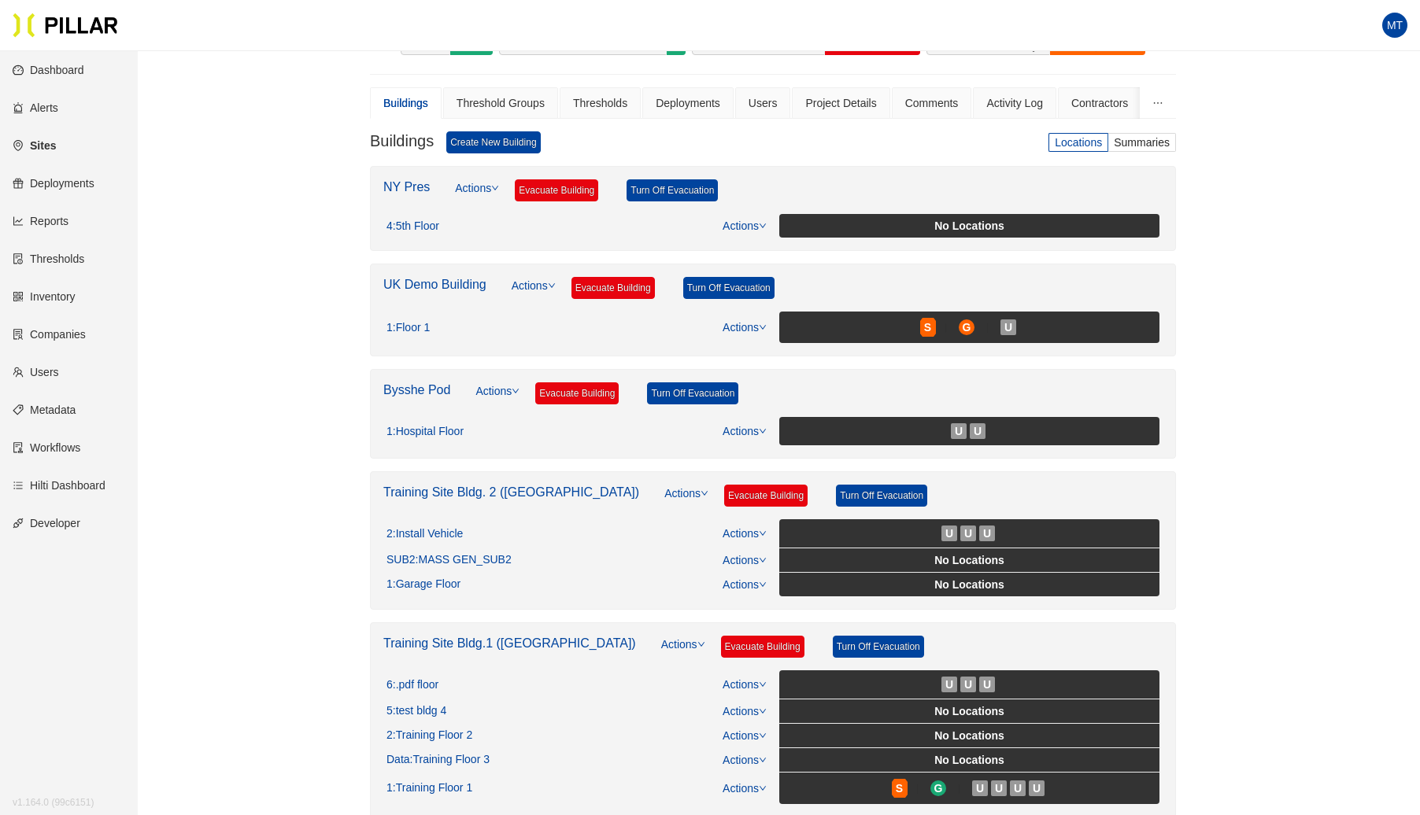
scroll to position [231, 0]
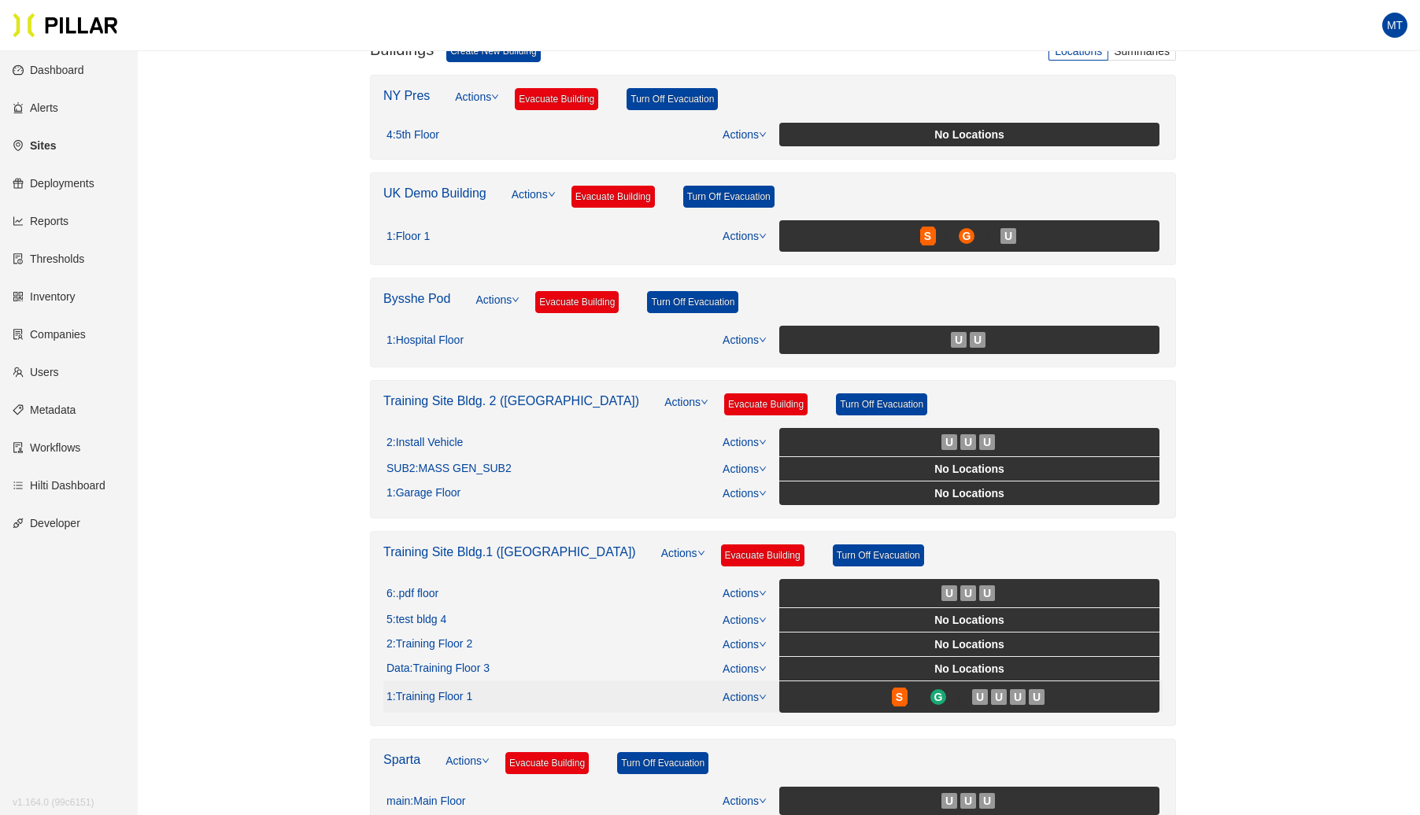
click at [744, 693] on link "Actions" at bounding box center [745, 697] width 44 height 13
click at [748, 708] on link "View/Edit Floor Plan" at bounding box center [778, 712] width 99 height 17
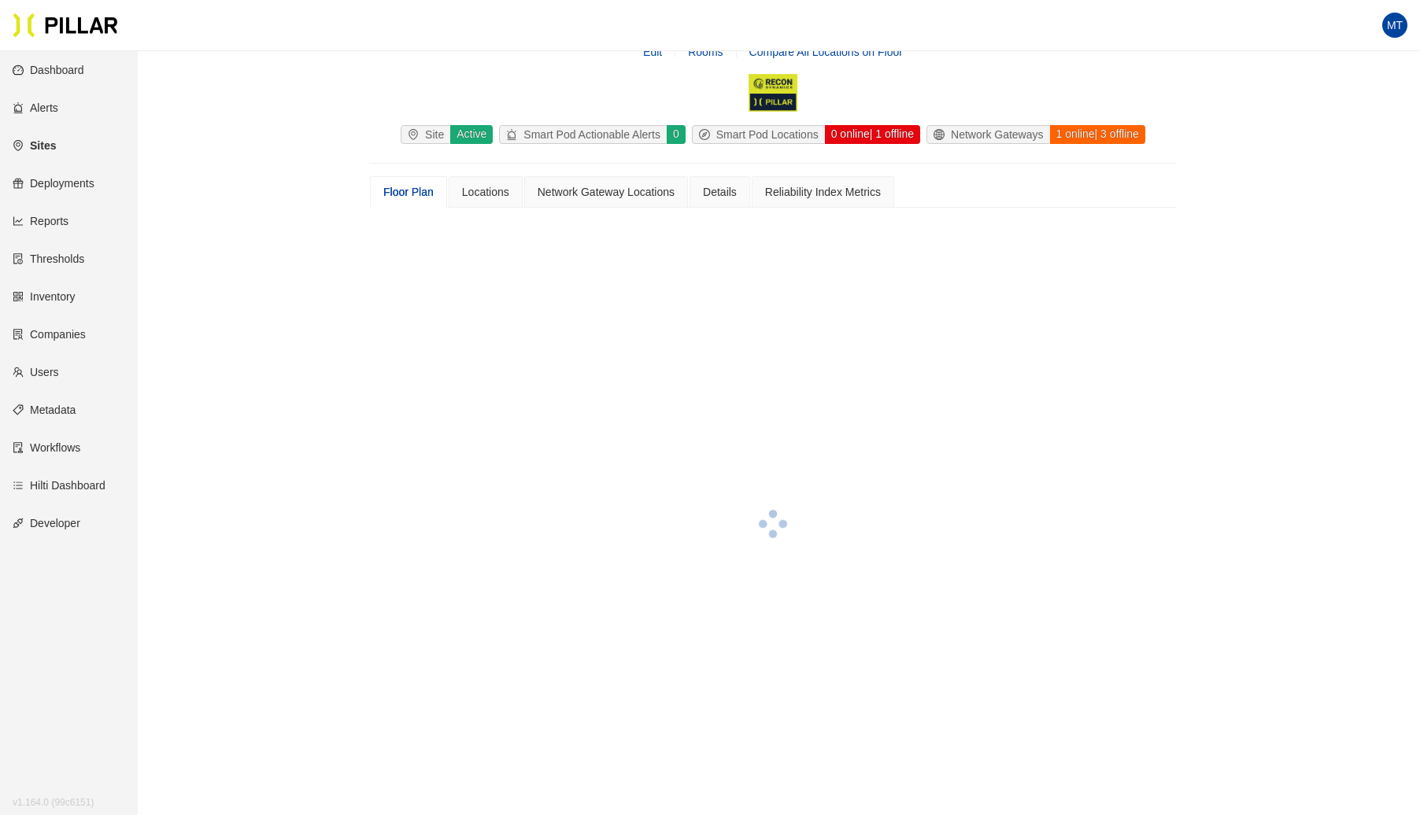
scroll to position [231, 0]
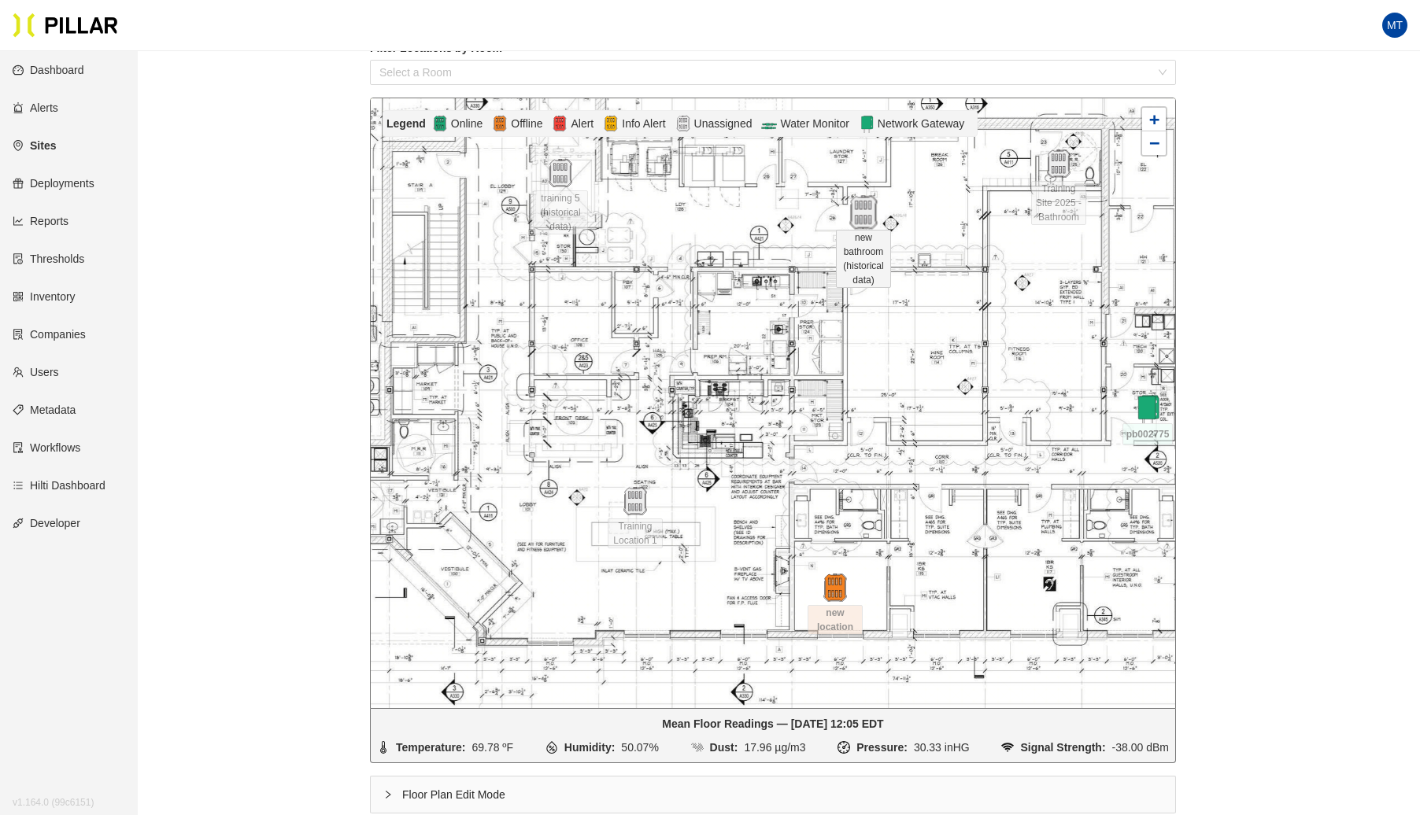
click at [863, 201] on img at bounding box center [863, 213] width 34 height 34
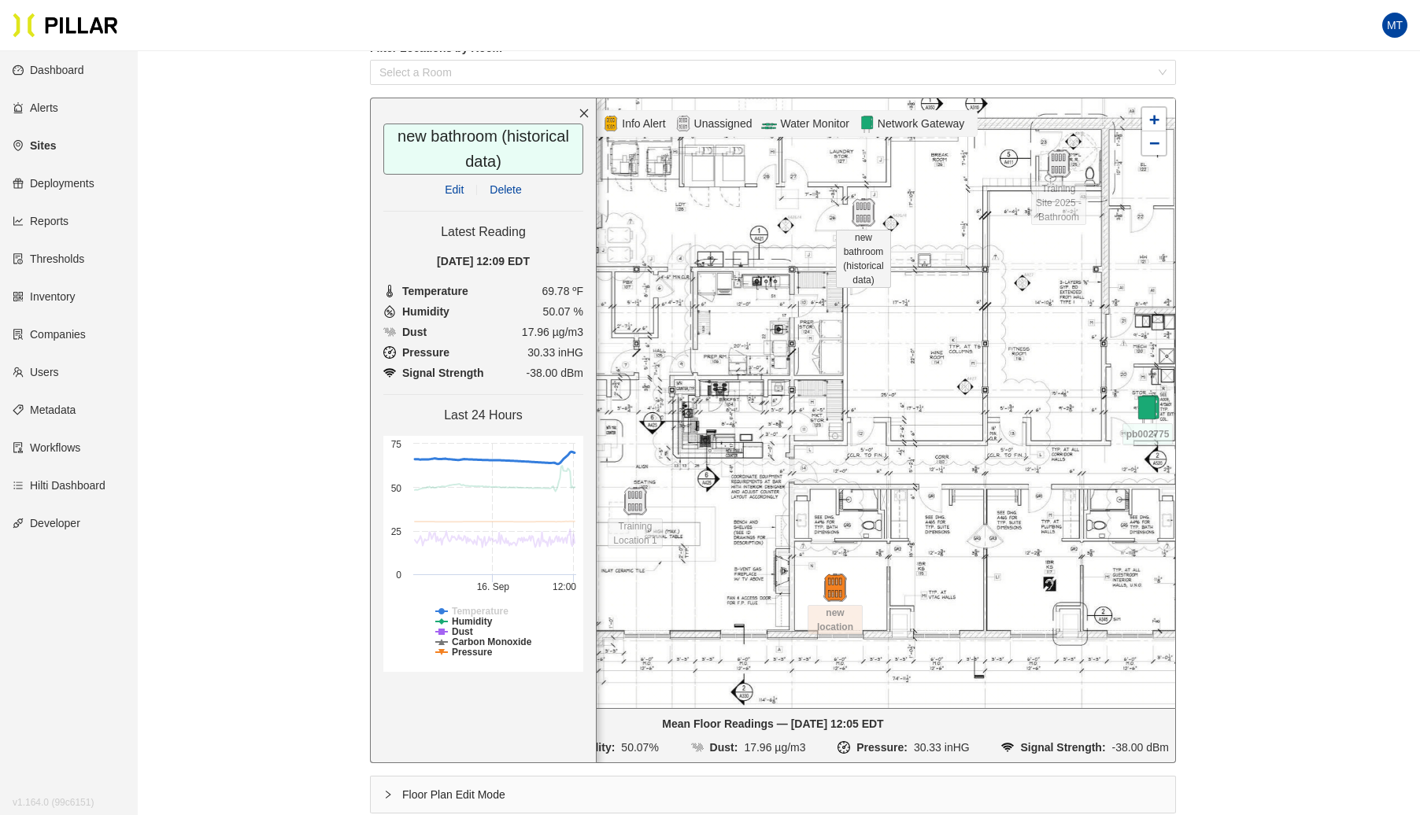
click at [482, 608] on tspan "Temperature" at bounding box center [480, 611] width 57 height 11
click at [480, 624] on tspan "Humidity" at bounding box center [472, 621] width 41 height 11
click at [465, 639] on tspan "Carbon Monoxide" at bounding box center [492, 642] width 80 height 11
click at [462, 647] on tspan "Pressure" at bounding box center [472, 652] width 41 height 11
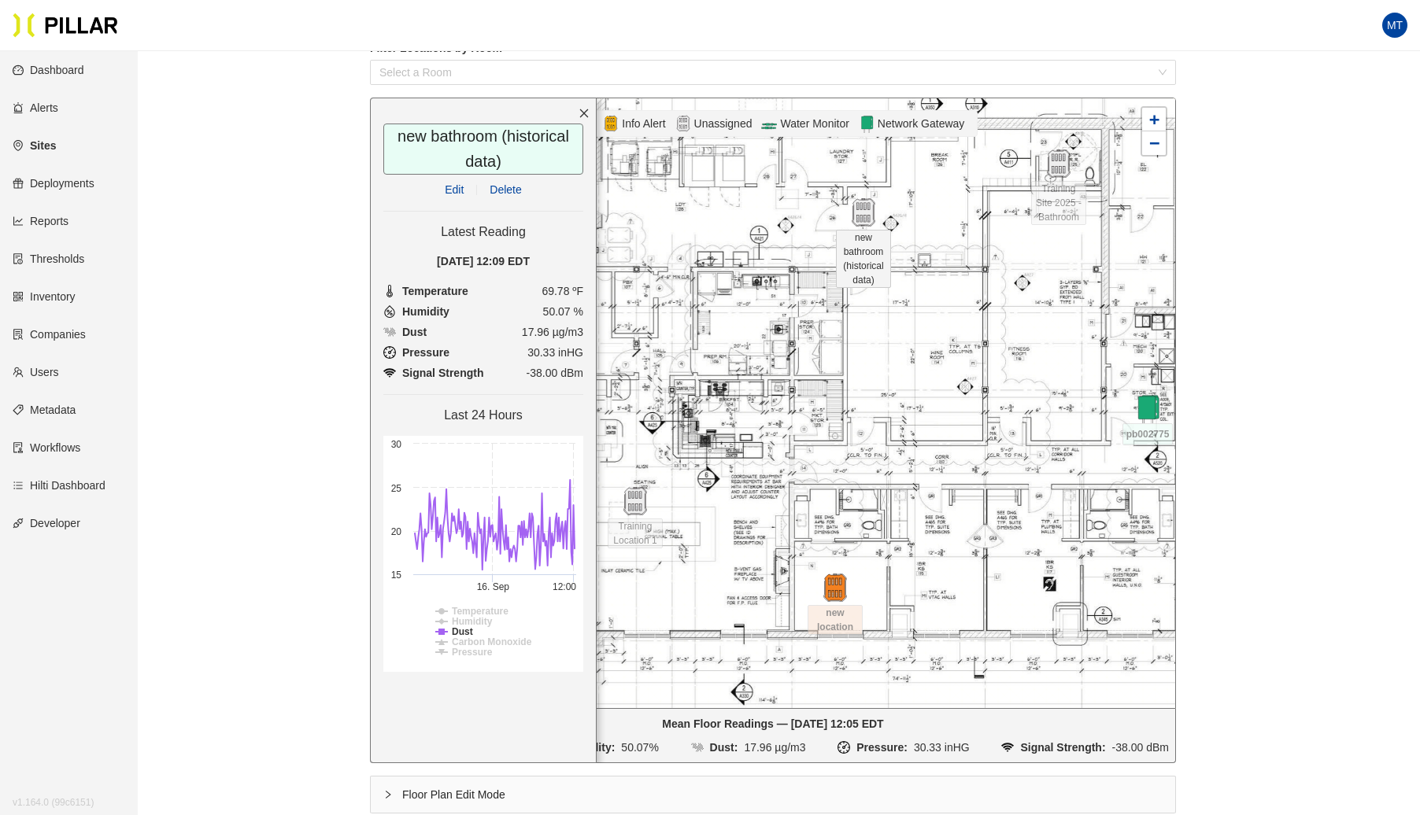
click at [462, 647] on tspan "Pressure" at bounding box center [472, 652] width 41 height 11
click at [467, 637] on tspan "Carbon Monoxide" at bounding box center [492, 642] width 80 height 11
click at [467, 617] on tspan "Humidity" at bounding box center [472, 621] width 41 height 11
click at [466, 606] on tspan "Temperature" at bounding box center [480, 611] width 57 height 11
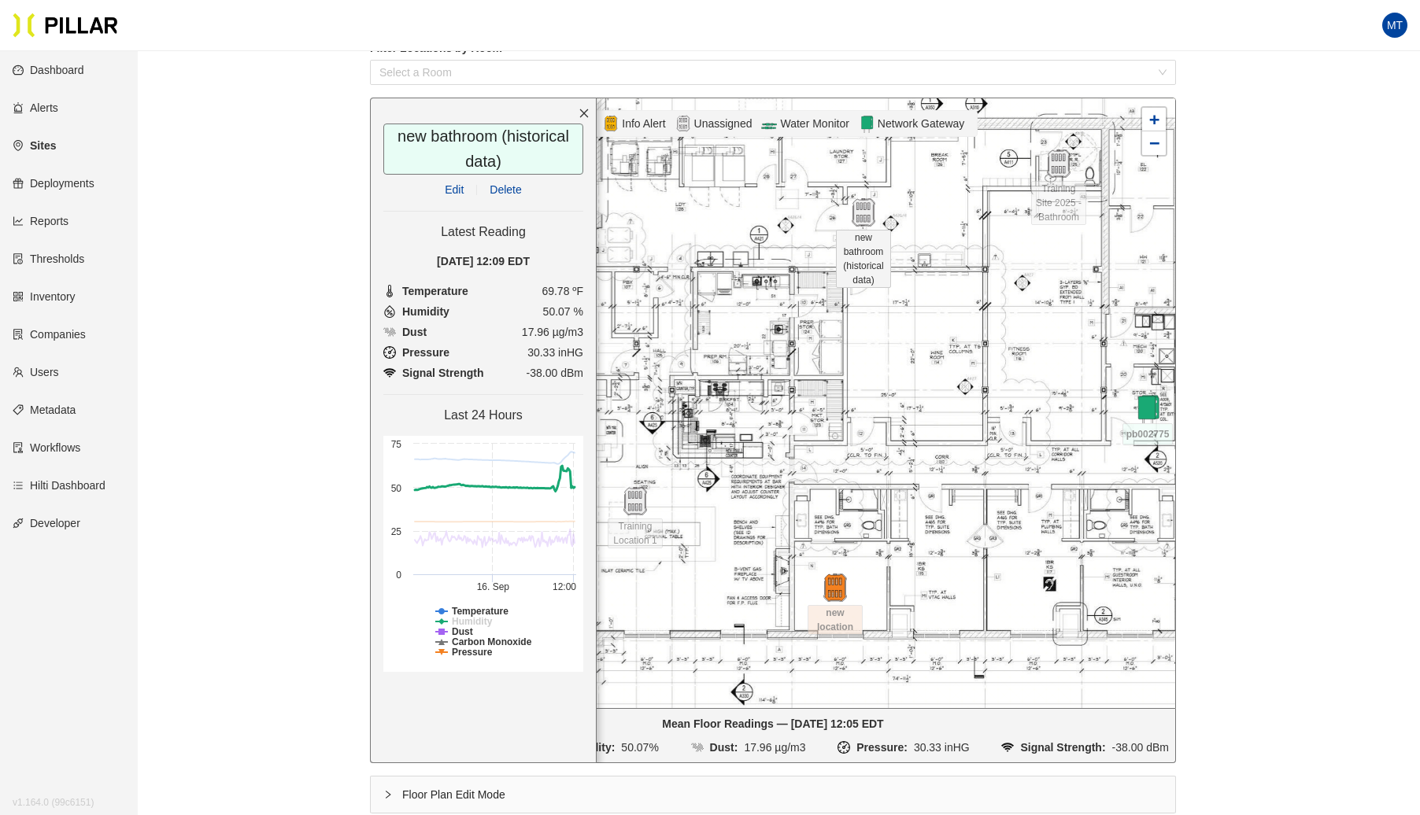
click at [477, 623] on tspan "Humidity" at bounding box center [472, 621] width 41 height 11
click at [466, 627] on tspan "Dust" at bounding box center [462, 632] width 21 height 11
click at [466, 641] on tspan "Carbon Monoxide" at bounding box center [492, 642] width 80 height 11
click at [466, 649] on tspan "Pressure" at bounding box center [472, 652] width 41 height 11
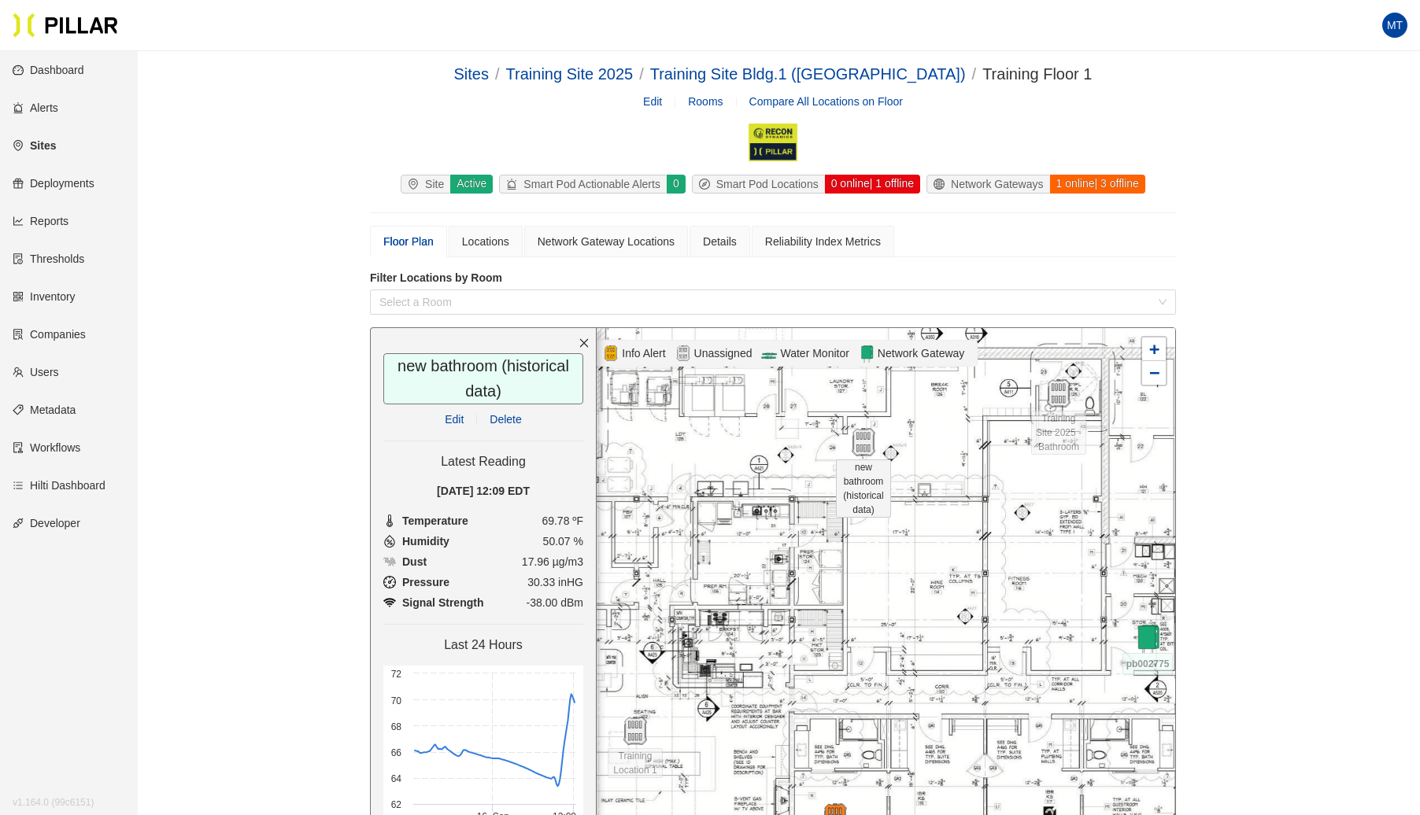
scroll to position [0, 0]
click at [634, 80] on link "Training Site 2025" at bounding box center [570, 75] width 128 height 17
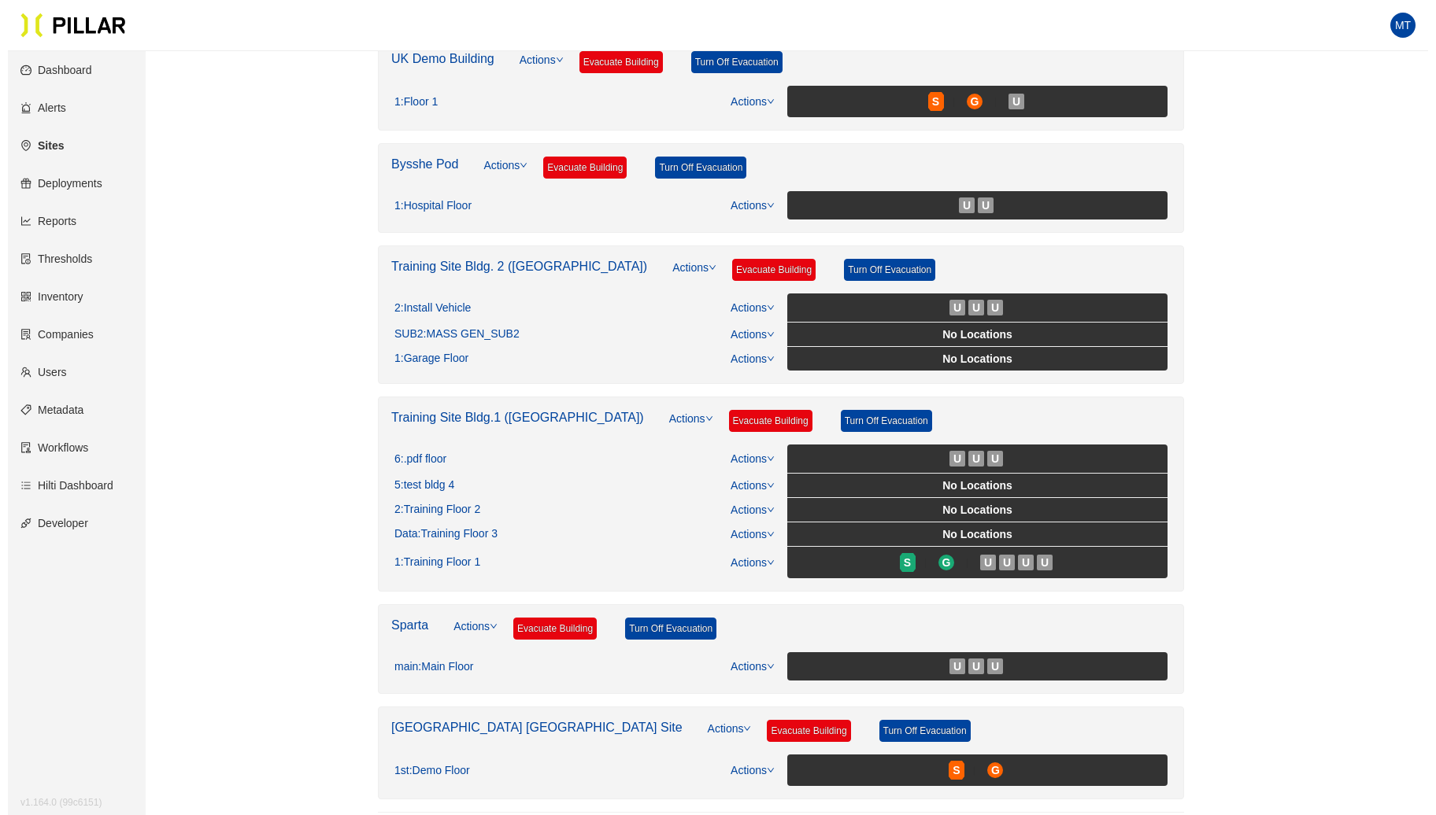
scroll to position [368, 0]
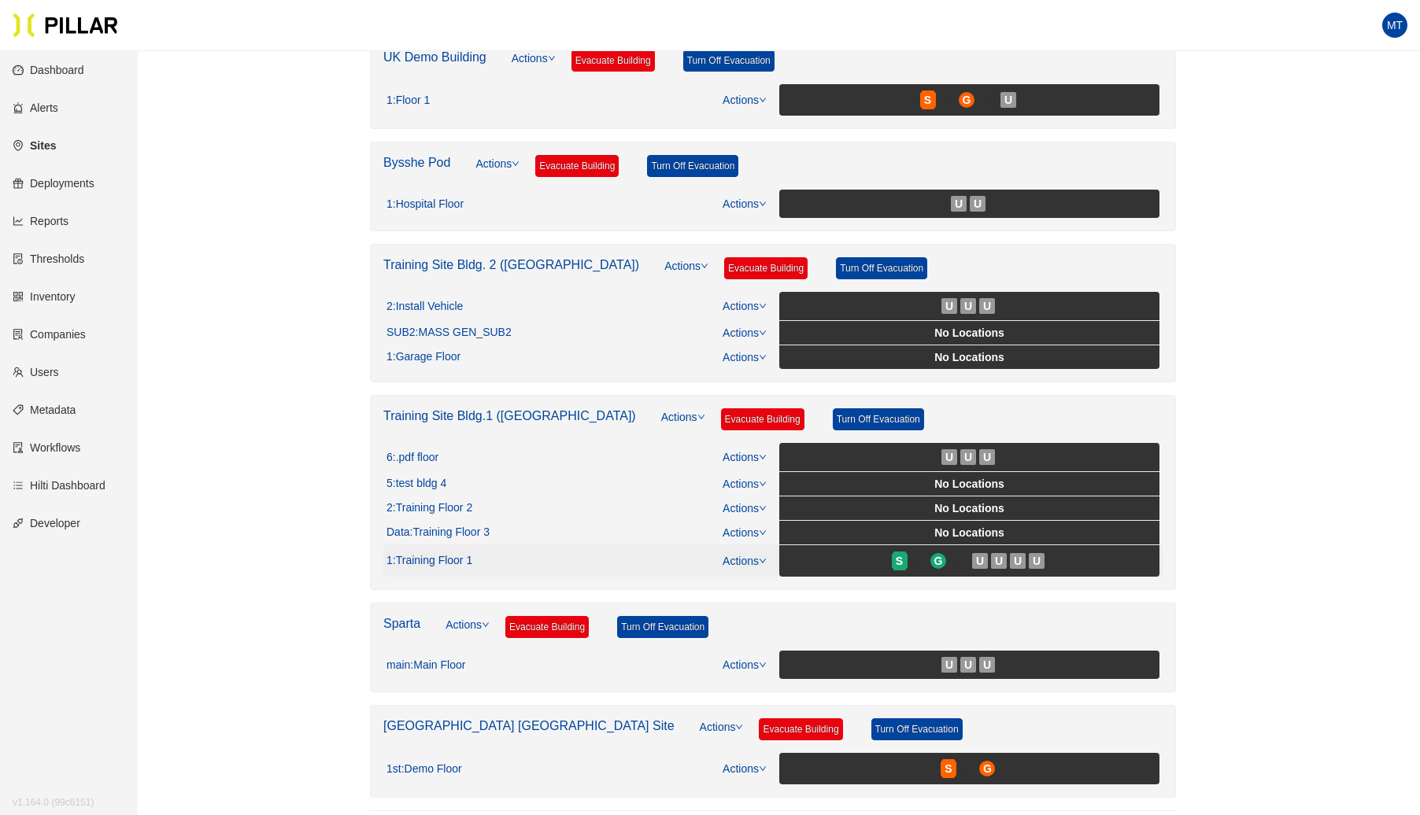
click at [904, 553] on div at bounding box center [917, 561] width 26 height 17
click at [899, 560] on span "S" at bounding box center [899, 561] width 7 height 17
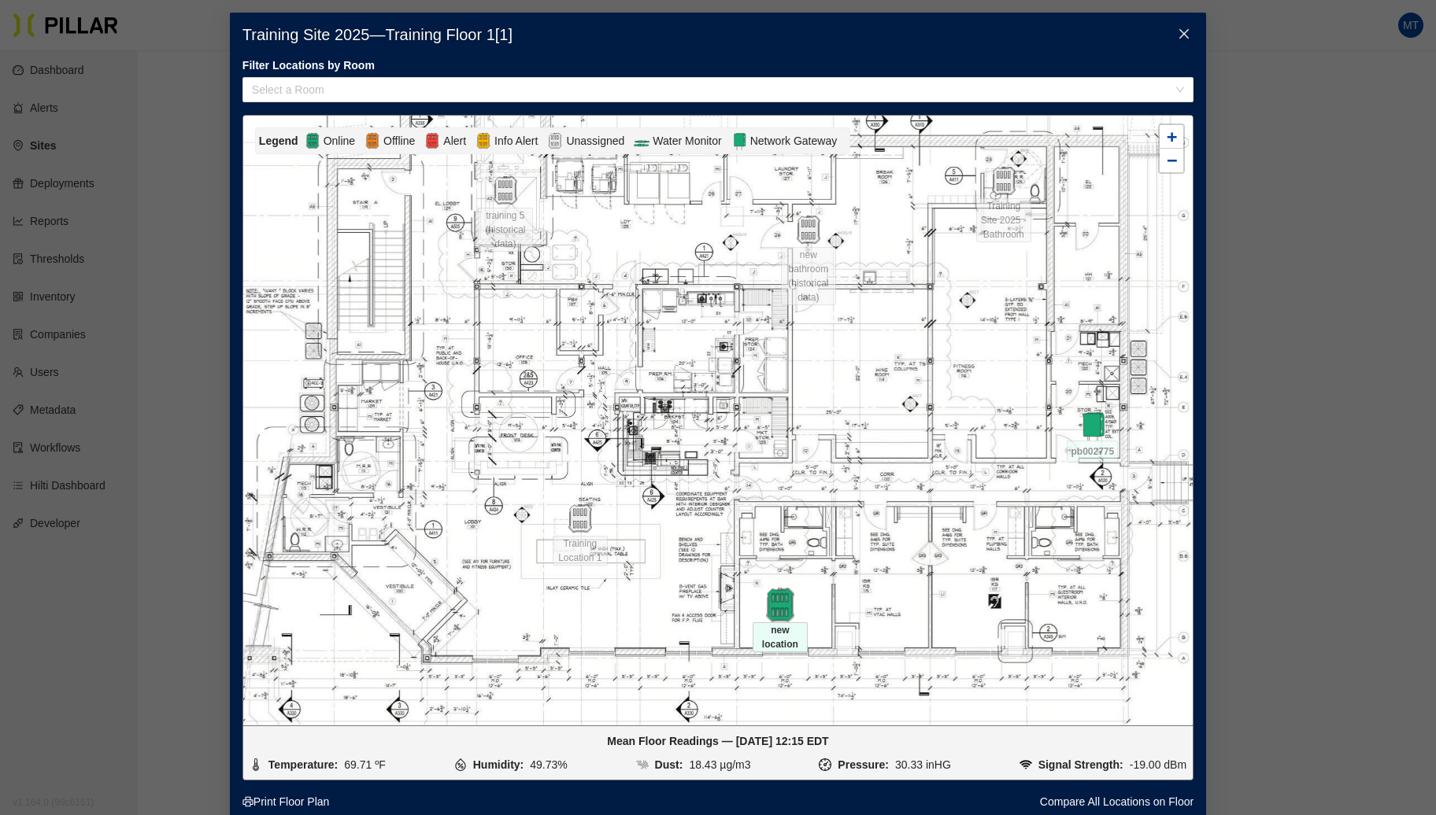
click at [779, 614] on img at bounding box center [780, 605] width 34 height 34
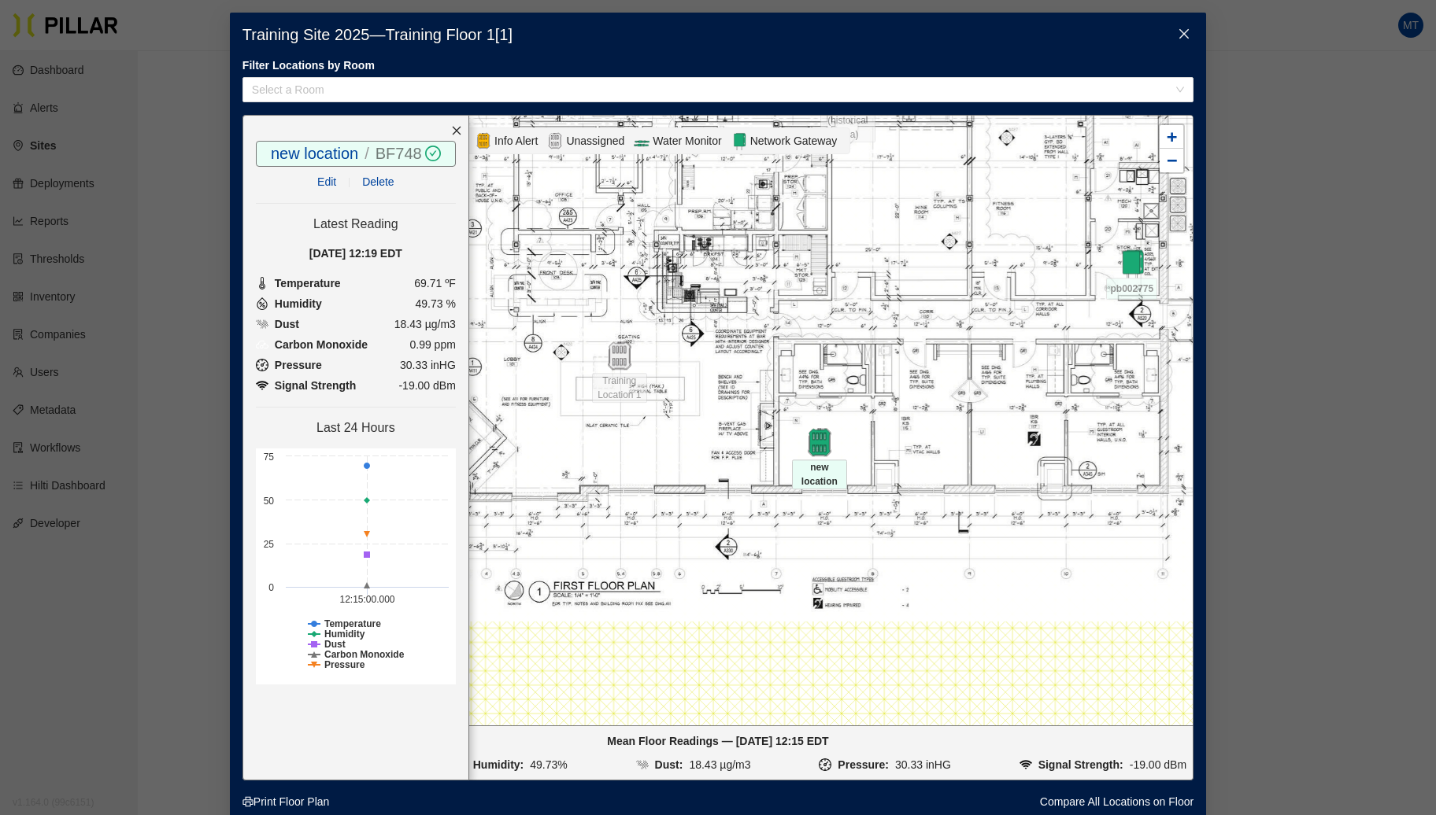
click at [401, 150] on link "BF748" at bounding box center [398, 153] width 46 height 17
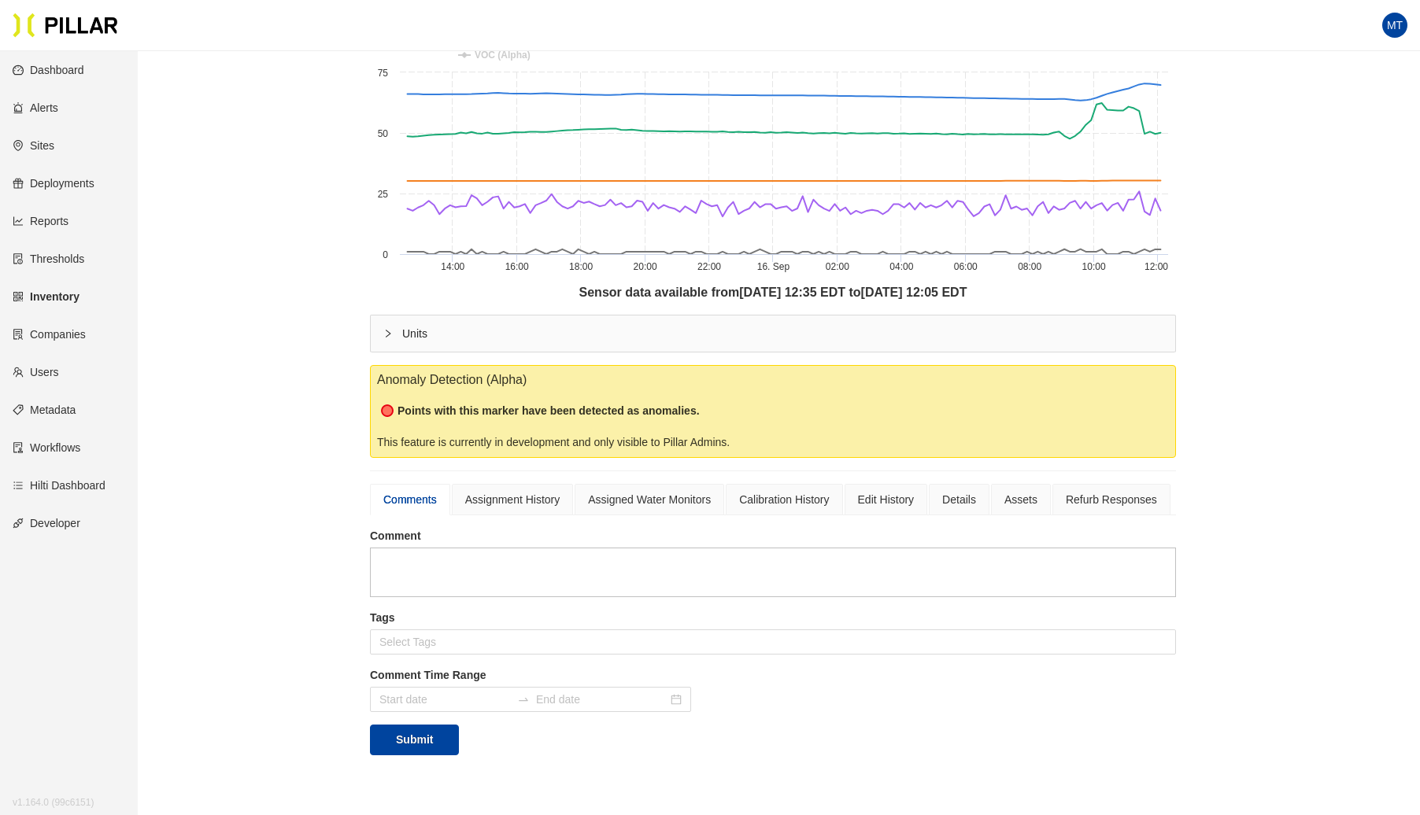
scroll to position [287, 0]
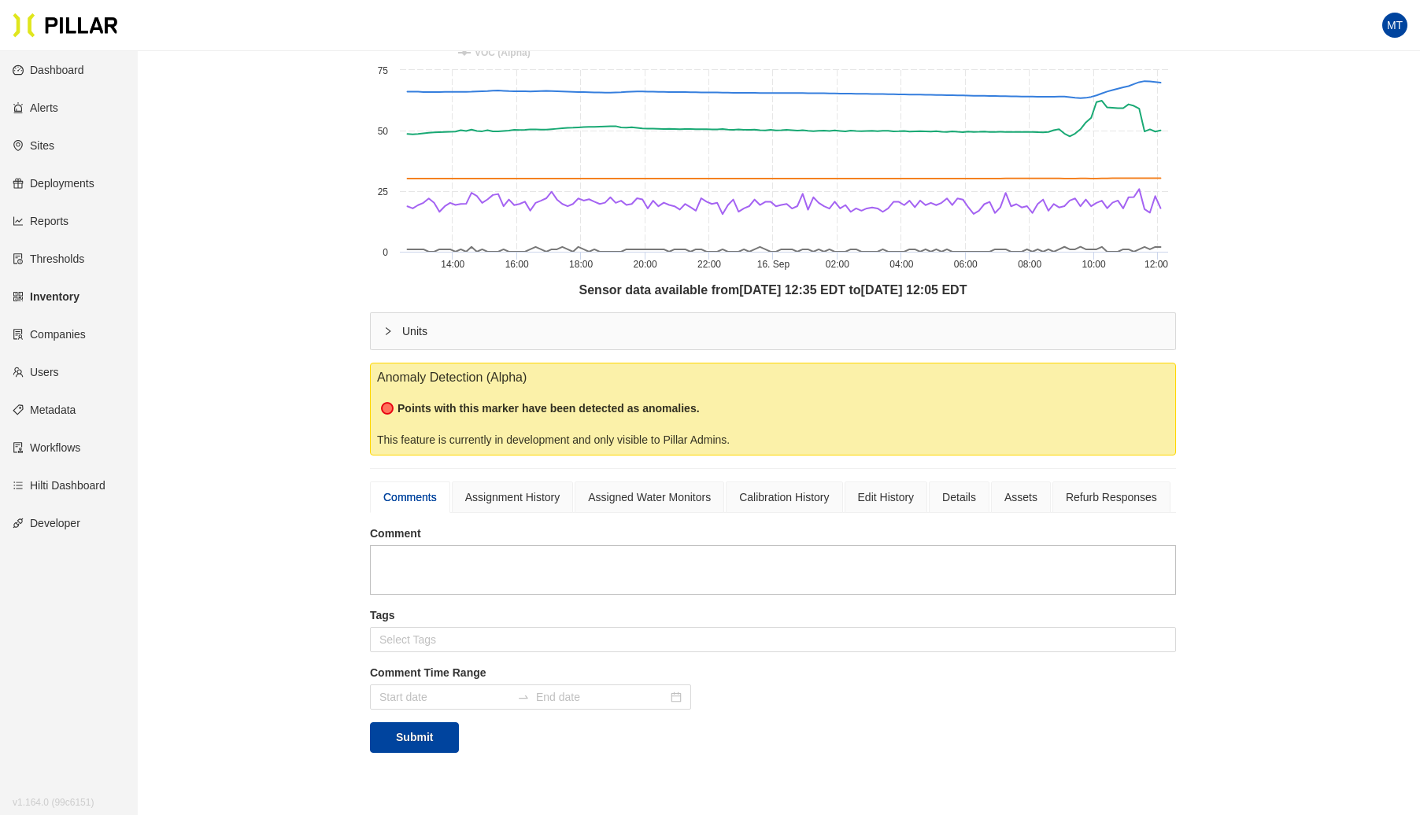
click at [483, 555] on textarea at bounding box center [773, 570] width 806 height 50
type textarea "this is test"
click at [410, 728] on button "Submit" at bounding box center [414, 738] width 89 height 31
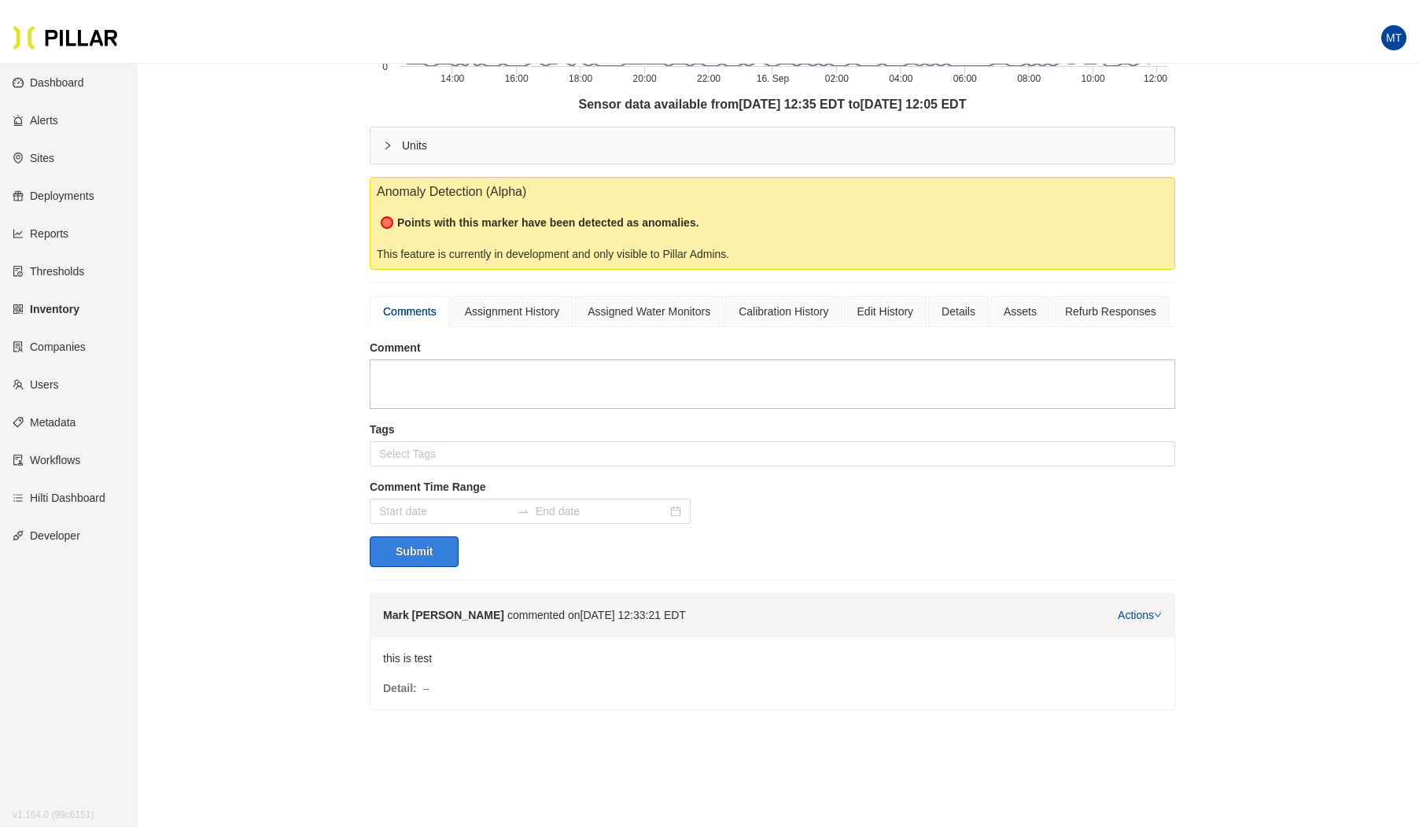
scroll to position [489, 0]
